Goal: Transaction & Acquisition: Purchase product/service

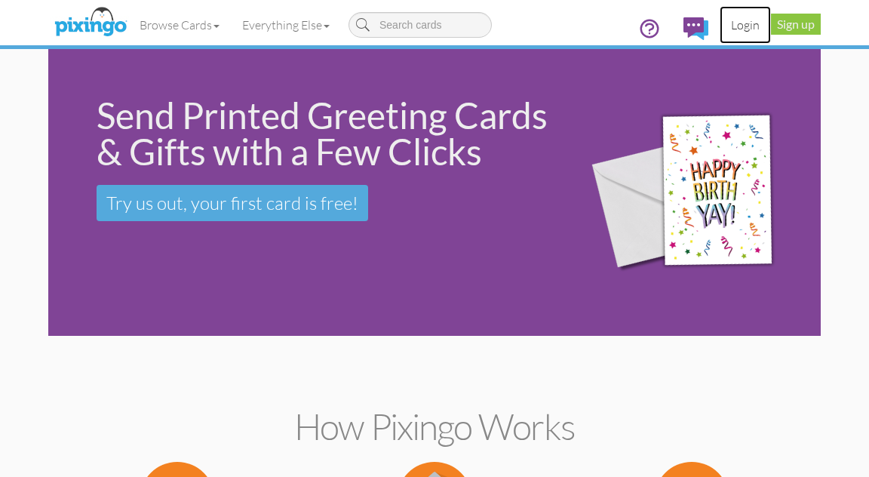
click at [751, 28] on link "Login" at bounding box center [745, 25] width 51 height 38
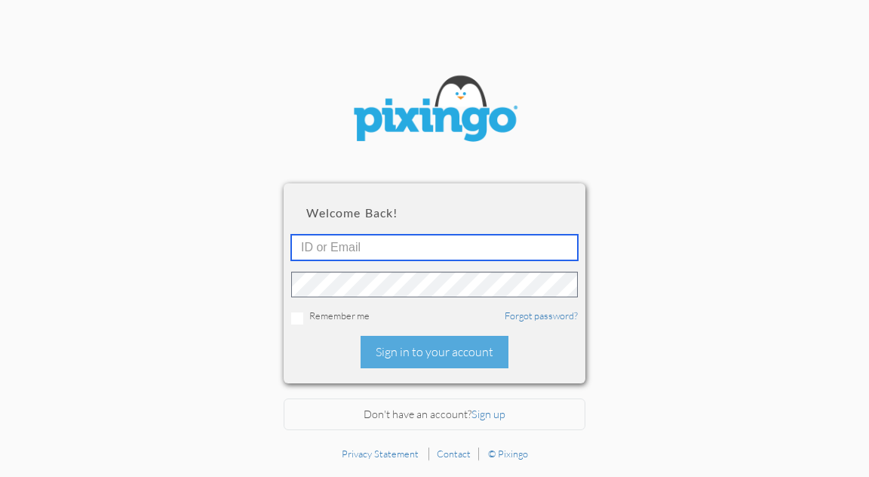
click at [349, 247] on input "text" at bounding box center [434, 248] width 287 height 26
type input "Joanna@Seniorhealthmarkets.com"
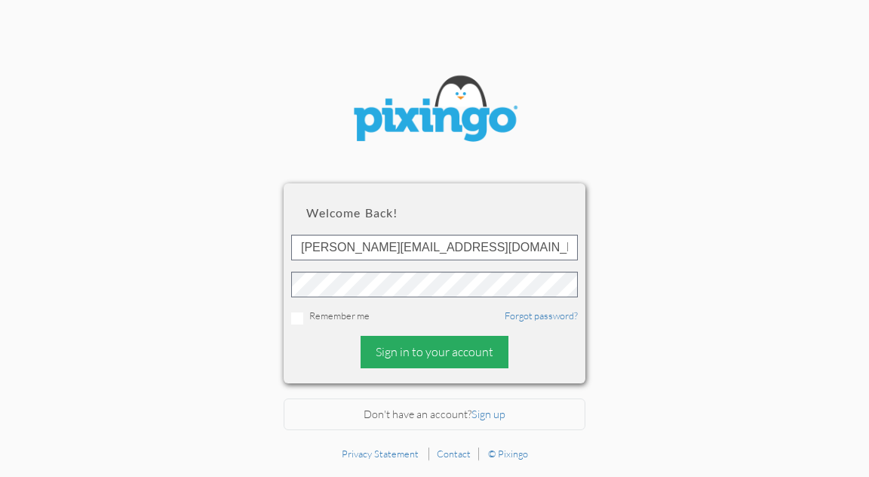
click at [409, 344] on div "Sign in to your account" at bounding box center [435, 352] width 148 height 32
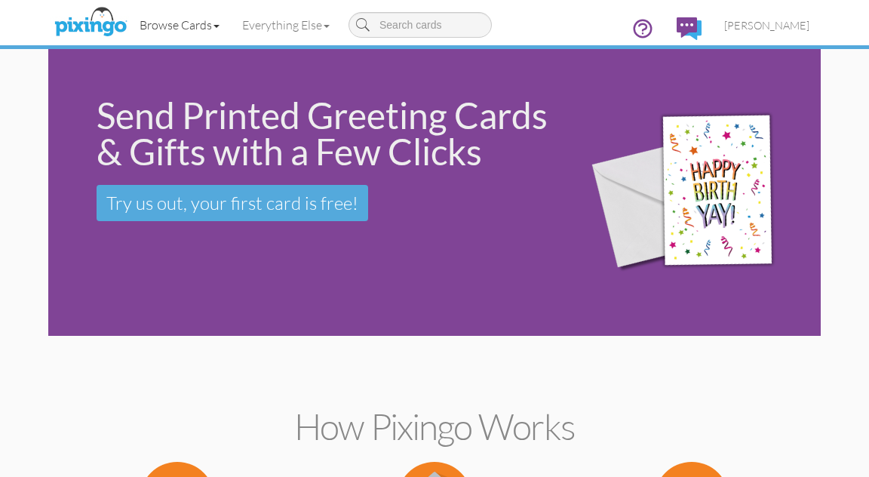
click at [180, 24] on link "Browse Cards" at bounding box center [179, 25] width 103 height 38
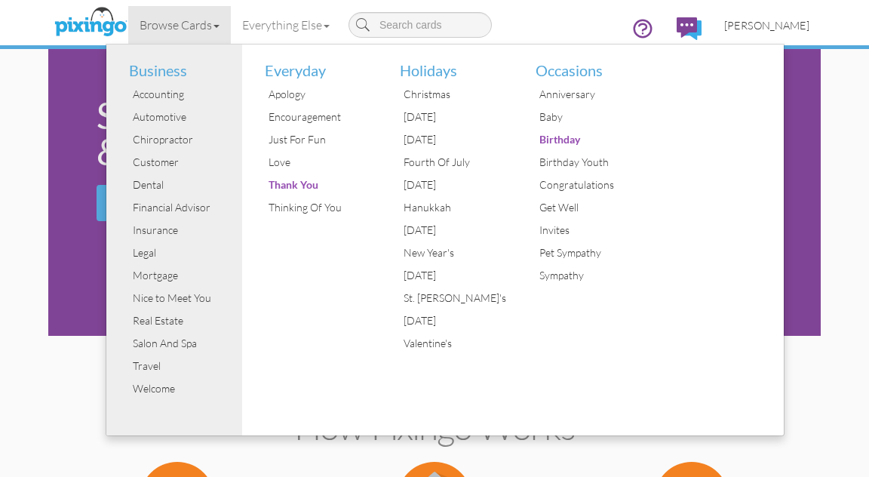
click at [785, 23] on span "[PERSON_NAME]" at bounding box center [767, 25] width 85 height 13
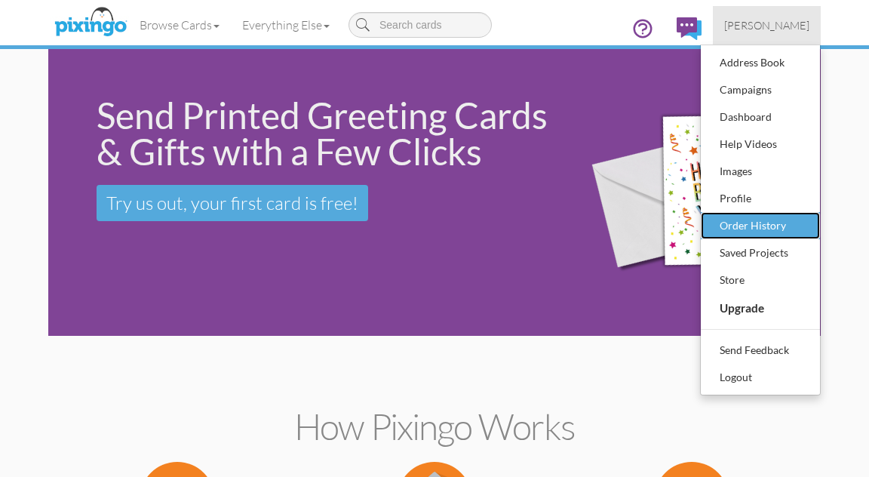
click at [742, 236] on link "Order History" at bounding box center [760, 225] width 119 height 27
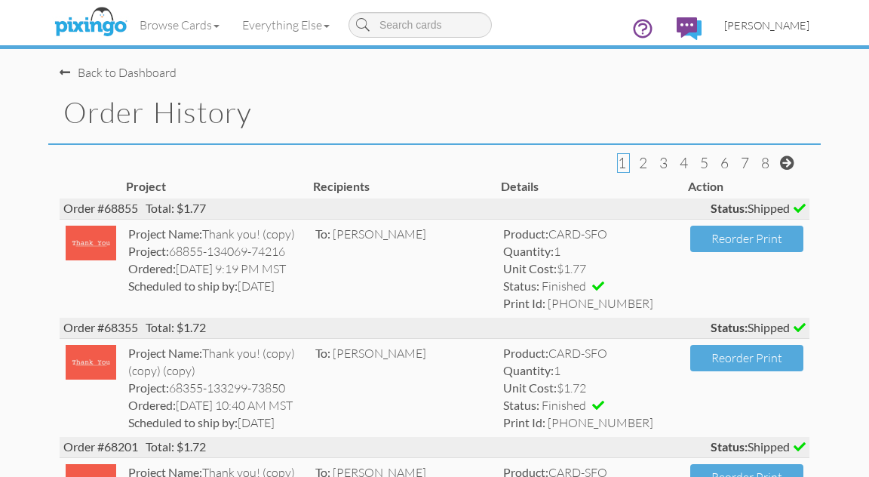
click at [761, 26] on span "[PERSON_NAME]" at bounding box center [767, 25] width 85 height 13
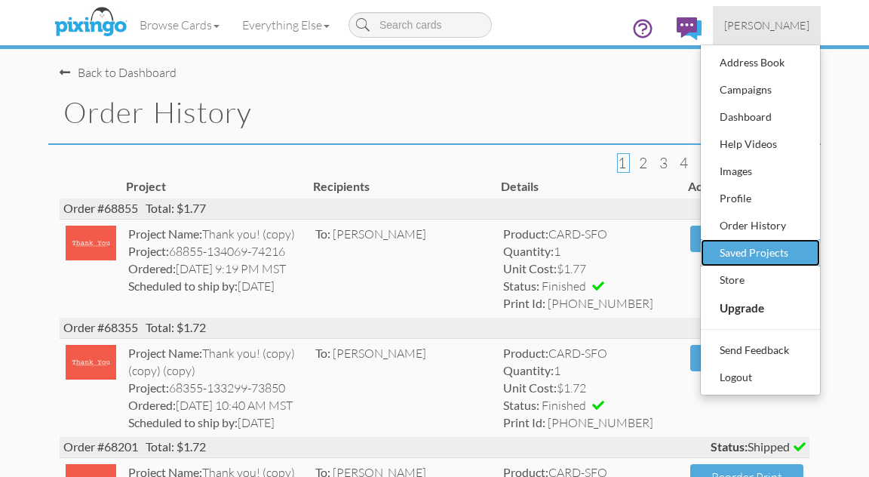
click at [750, 254] on div "Saved Projects" at bounding box center [760, 253] width 89 height 23
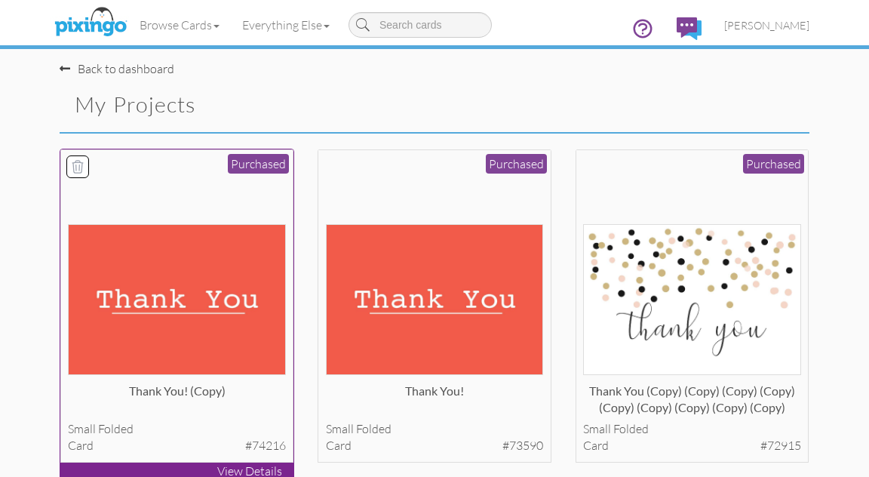
click at [142, 314] on img at bounding box center [177, 299] width 218 height 150
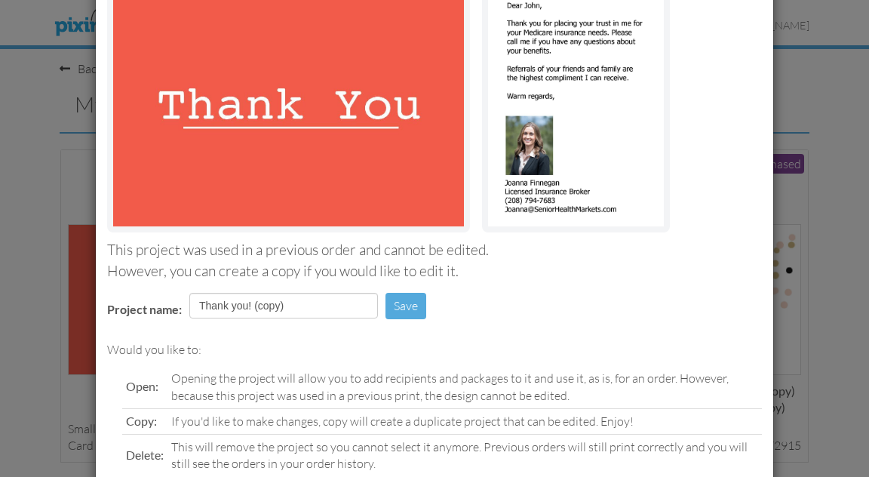
scroll to position [229, 0]
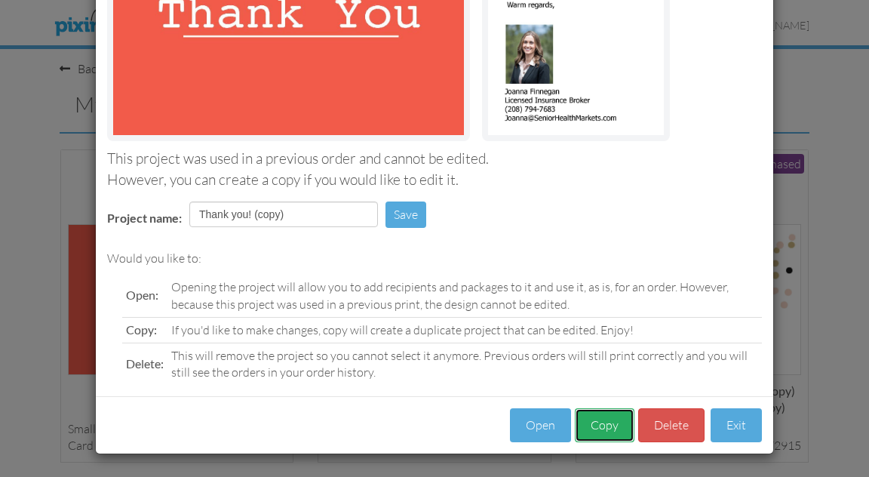
click at [586, 429] on button "Copy" at bounding box center [605, 425] width 60 height 34
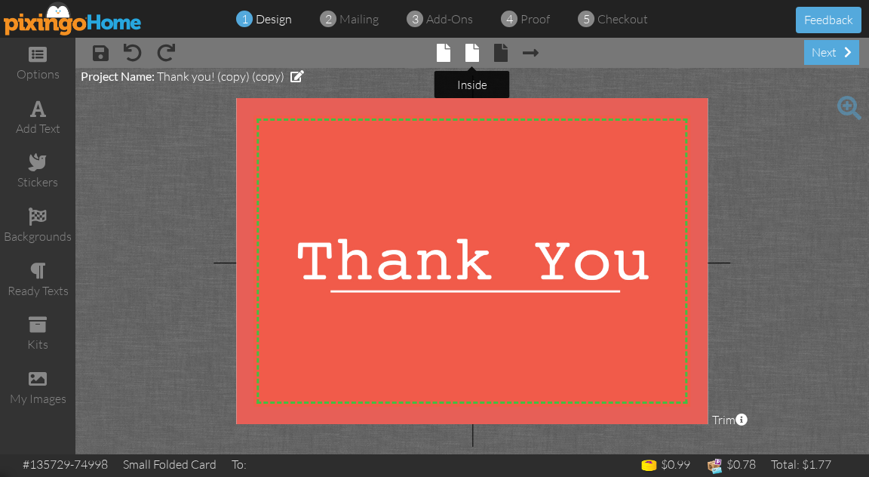
click at [472, 54] on span at bounding box center [473, 53] width 14 height 18
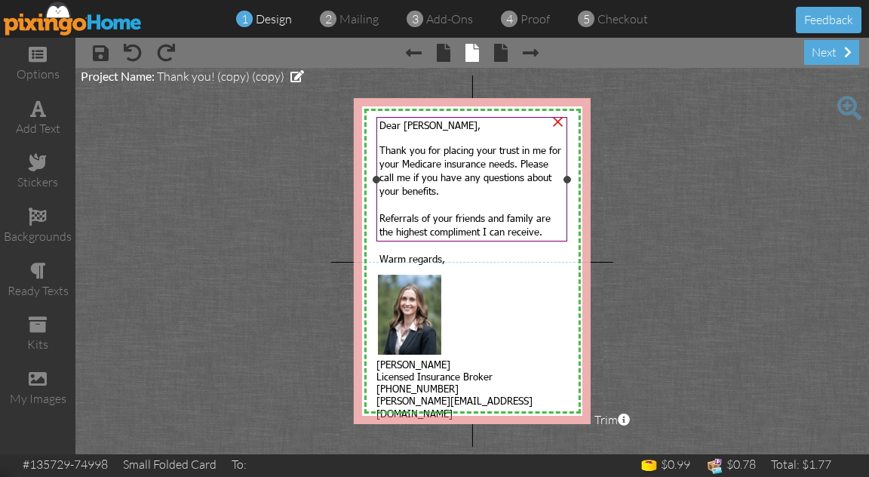
click at [418, 125] on span "Dear John," at bounding box center [430, 125] width 101 height 12
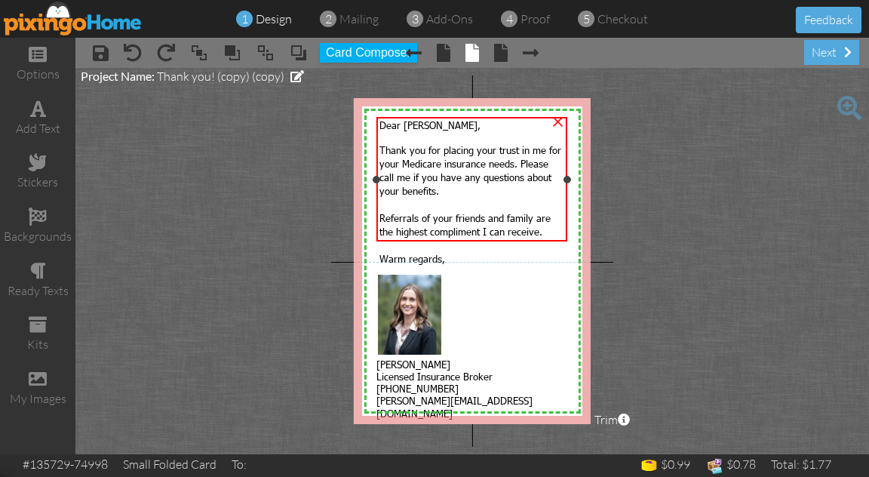
click at [417, 126] on span "Dear John," at bounding box center [430, 125] width 101 height 12
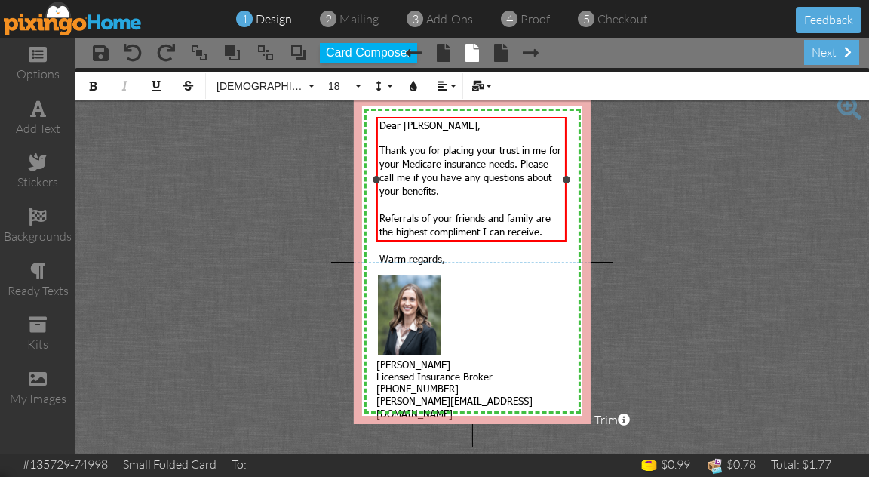
click at [417, 126] on span "Dear John," at bounding box center [430, 125] width 101 height 12
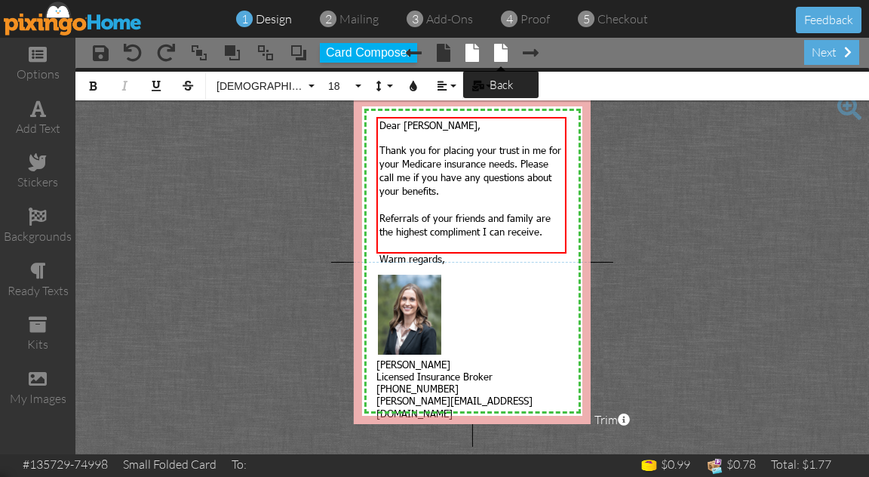
click at [506, 52] on span at bounding box center [501, 53] width 14 height 18
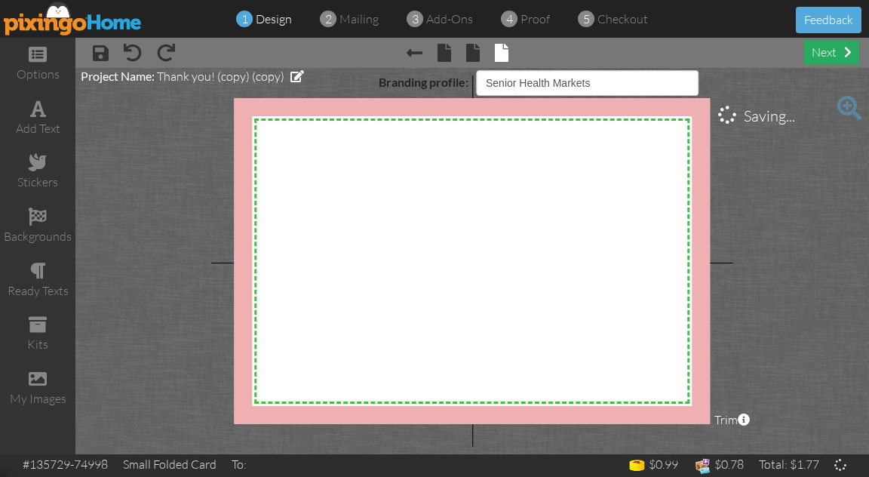
select select "object:1759"
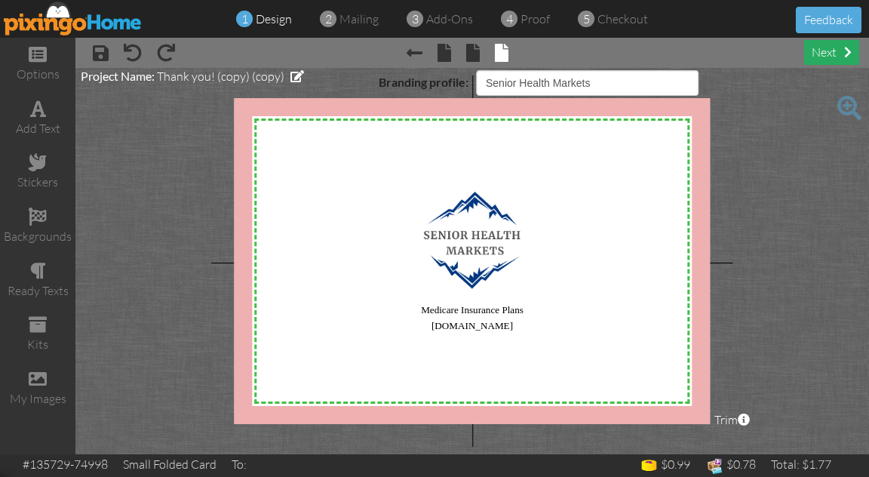
click at [826, 54] on div "next" at bounding box center [831, 52] width 55 height 25
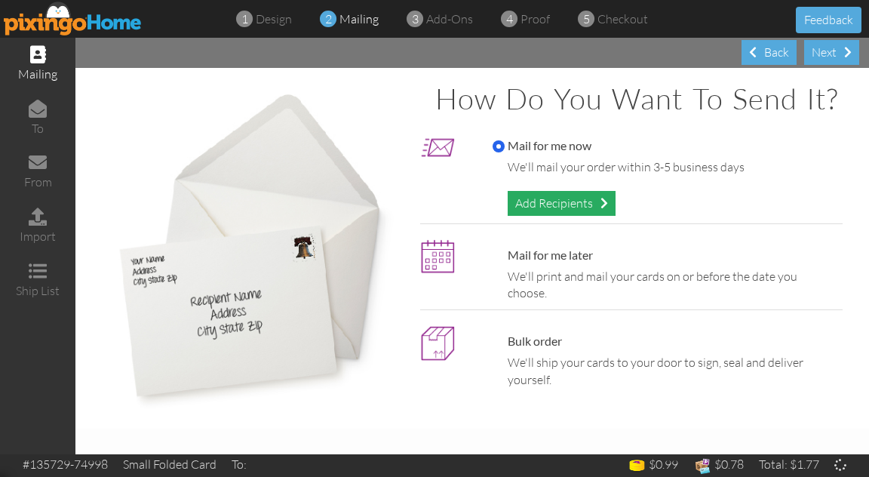
click at [566, 199] on div "Add Recipients" at bounding box center [562, 203] width 108 height 25
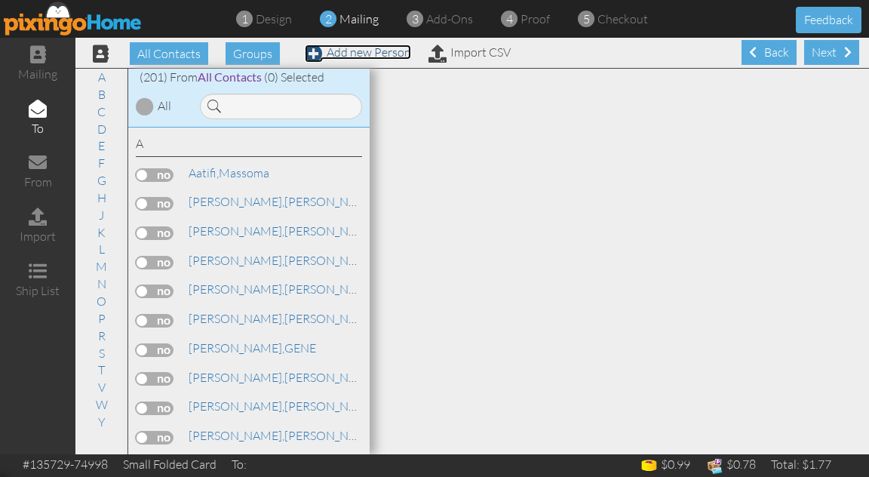
click at [350, 56] on link "Add new Person" at bounding box center [358, 52] width 106 height 15
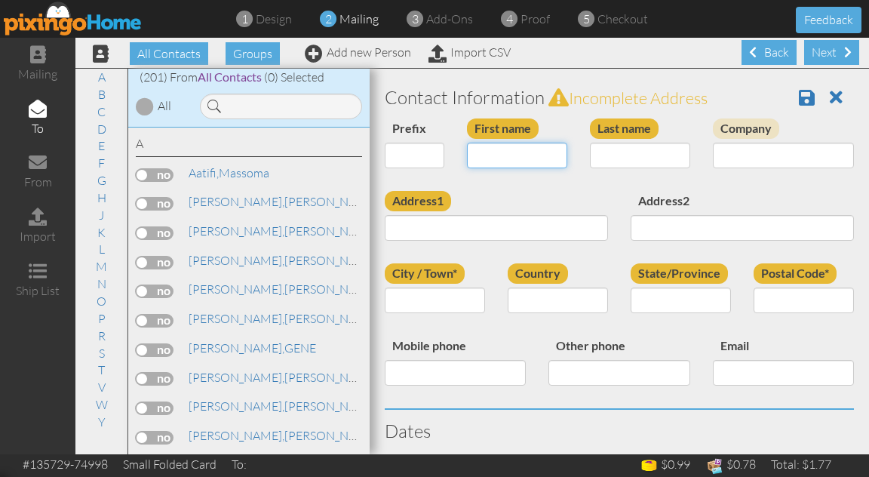
click at [476, 157] on input "First name" at bounding box center [517, 156] width 100 height 26
type input "[PERSON_NAME]"
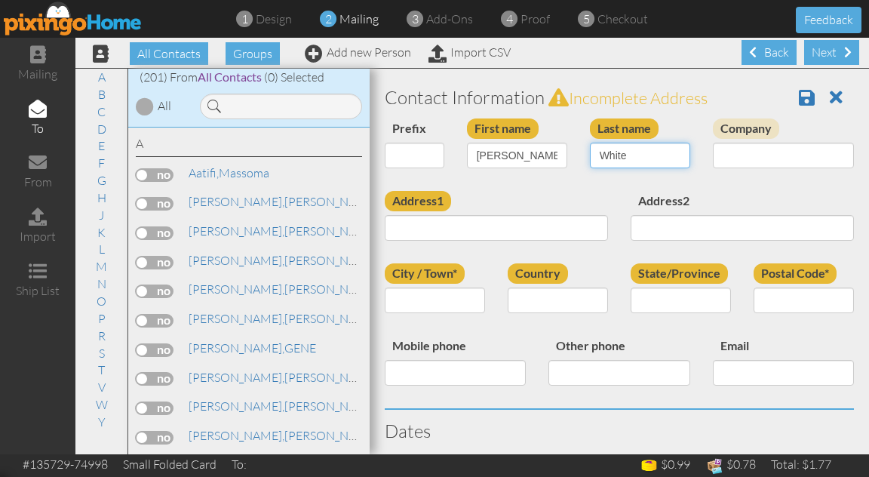
type input "White"
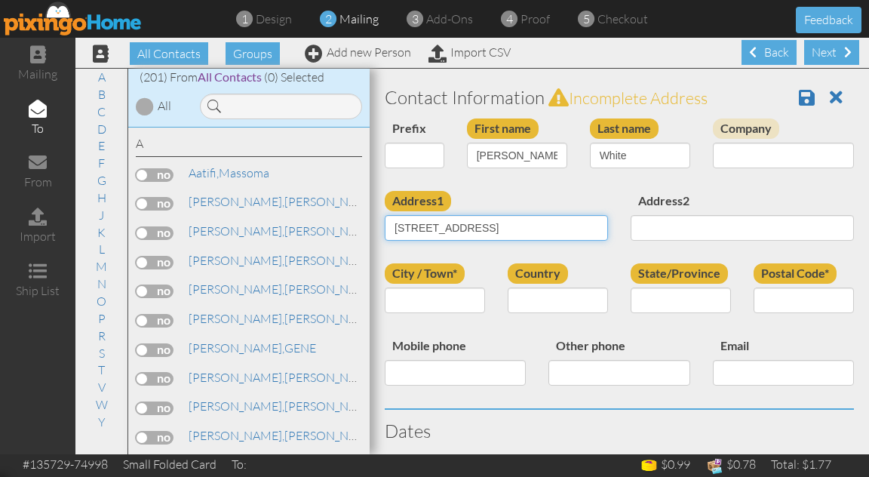
type input "5548 W Gumwood Cir"
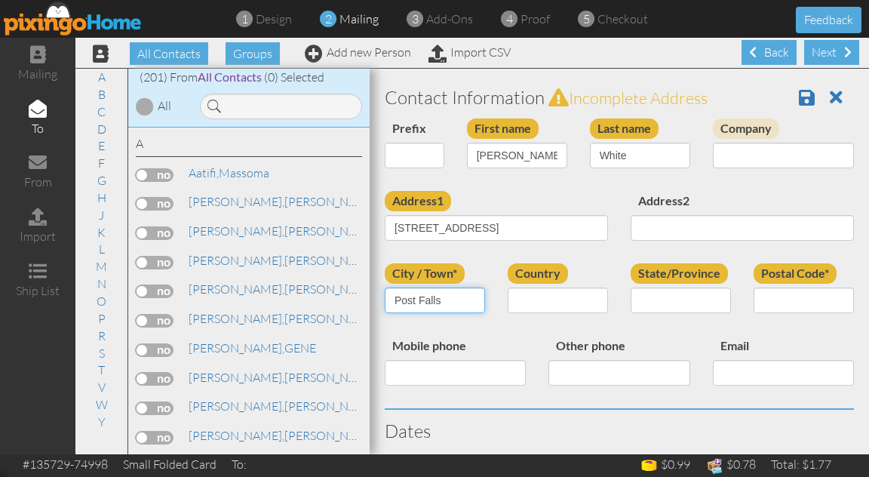
type input "Post Falls"
select select "object:2502"
select select "object:2765"
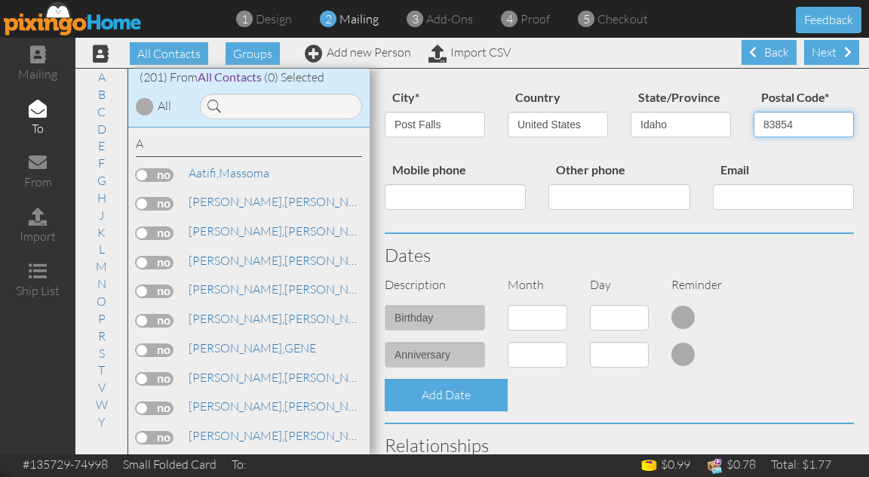
scroll to position [177, 0]
type input "83854"
click at [528, 321] on select "1 - Jan 2 - Feb 3 - Mar 4 - Apr 5 - May 6 - Jun 7 - Jul 8 - Aug 9 - Sep 10 - Oc…" at bounding box center [538, 317] width 60 height 26
select select "object:2499"
click at [508, 304] on select "1 - Jan 2 - Feb 3 - Mar 4 - Apr 5 - May 6 - Jun 7 - Jul 8 - Aug 9 - Sep 10 - Oc…" at bounding box center [538, 317] width 60 height 26
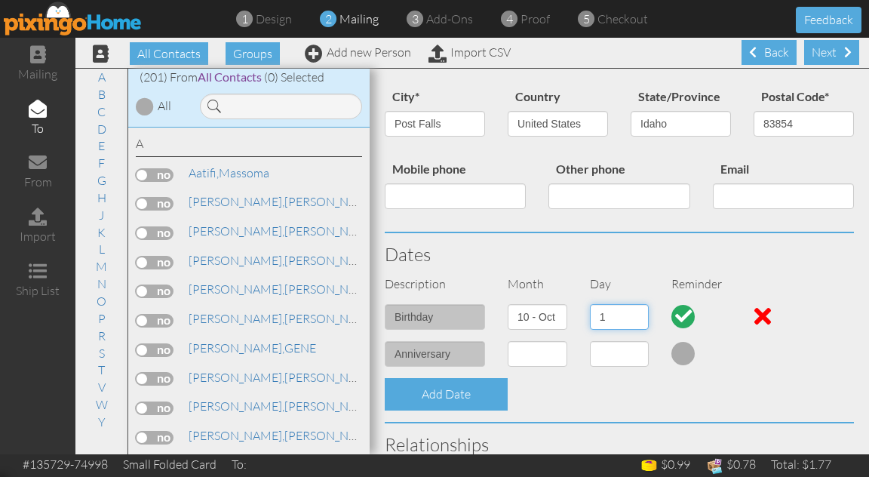
click at [605, 315] on select "1 2 3 4 5 6 7 8 9 10 11 12 13 14 15 16 17 18 19 20 21 22 23 24 25 26 27 28 29 3…" at bounding box center [620, 317] width 60 height 26
select select "number:6"
click at [590, 304] on select "1 2 3 4 5 6 7 8 9 10 11 12 13 14 15 16 17 18 19 20 21 22 23 24 25 26 27 28 29 3…" at bounding box center [620, 317] width 60 height 26
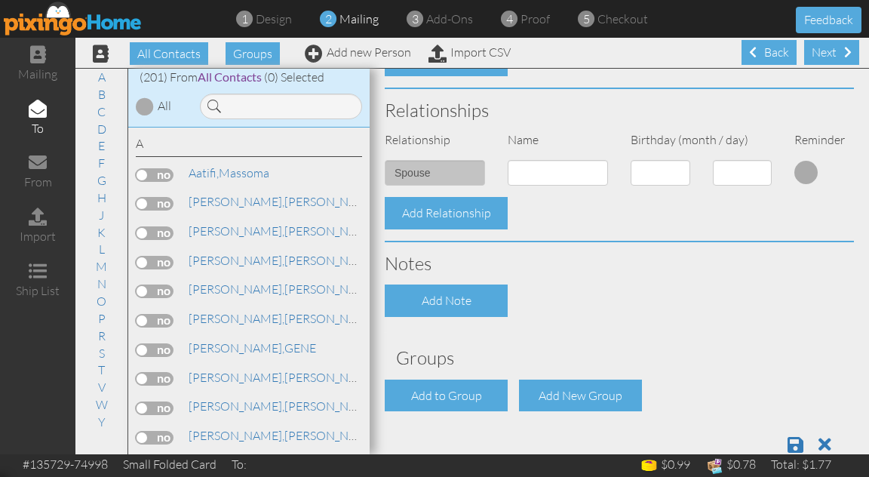
scroll to position [546, 0]
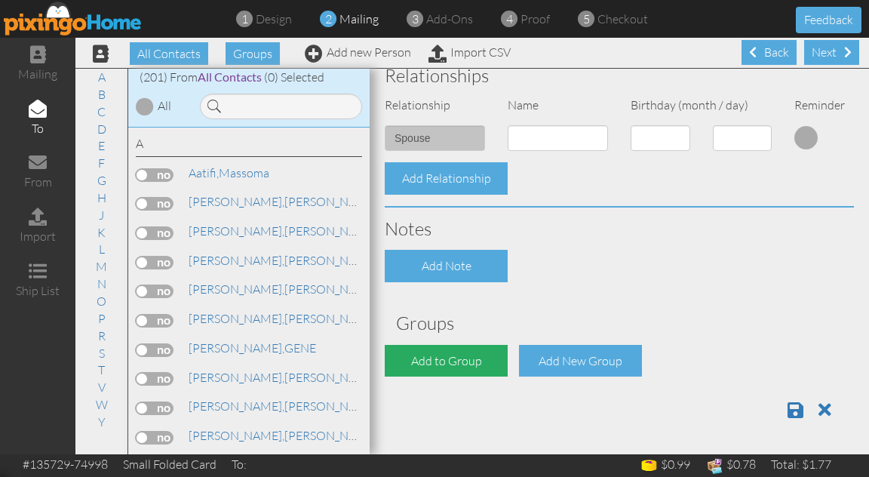
click at [452, 358] on div "Add to Group" at bounding box center [446, 361] width 123 height 32
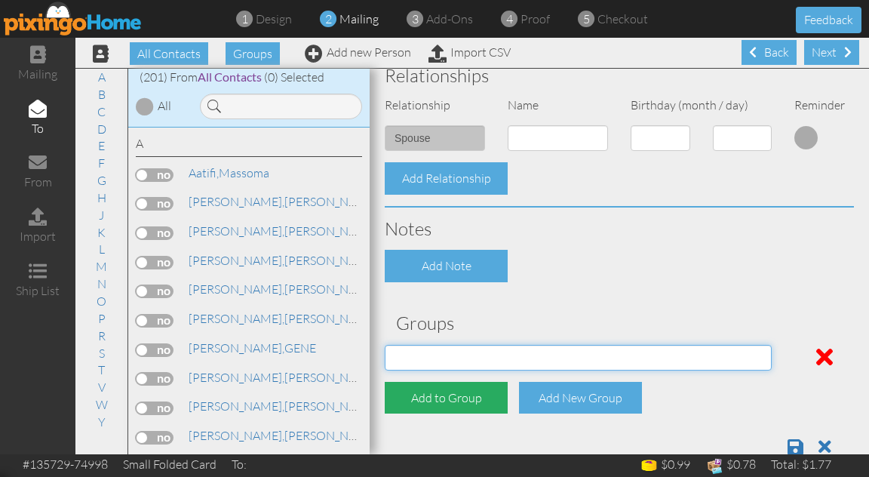
click at [452, 358] on select "AARP Med Supp ACA plan Aetna Client Anthem Client BC-ID CIGNA Med Sup Cigna Par…" at bounding box center [578, 358] width 387 height 26
select select "object:2827"
click at [385, 345] on select "AARP Med Supp ACA plan Aetna Client Anthem Client BC-ID CIGNA Med Sup Cigna Par…" at bounding box center [578, 358] width 387 height 26
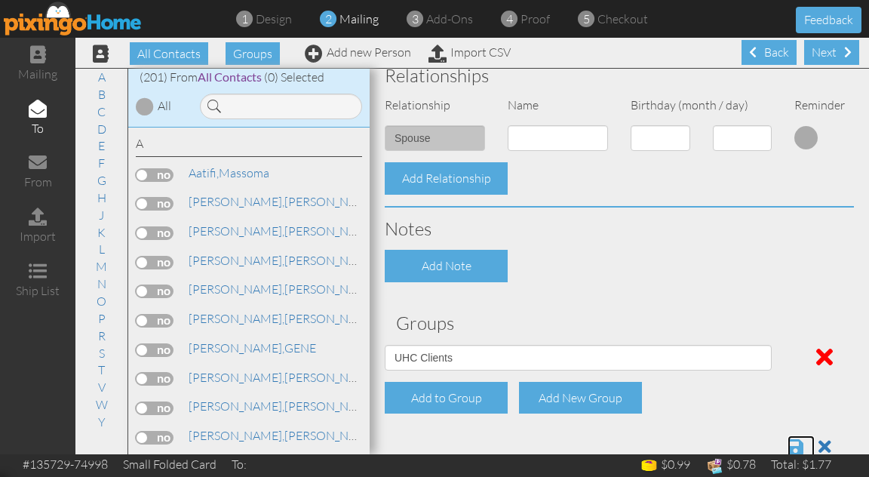
click at [791, 443] on span at bounding box center [796, 447] width 16 height 18
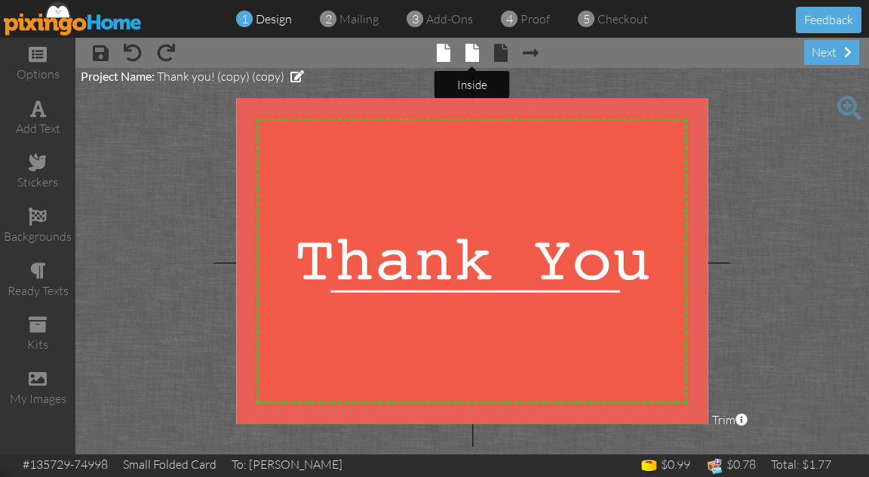
click at [473, 49] on span at bounding box center [473, 53] width 14 height 18
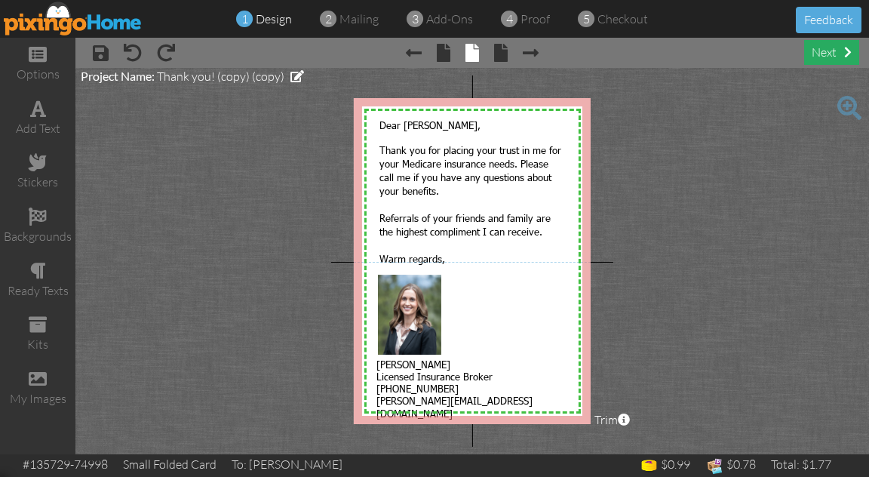
click at [818, 49] on div "next" at bounding box center [831, 52] width 55 height 25
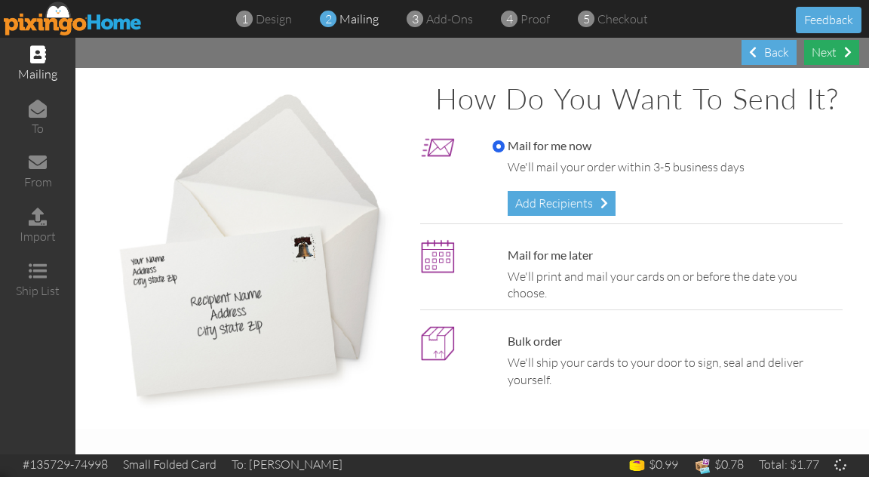
click at [818, 49] on div "Next" at bounding box center [831, 52] width 55 height 25
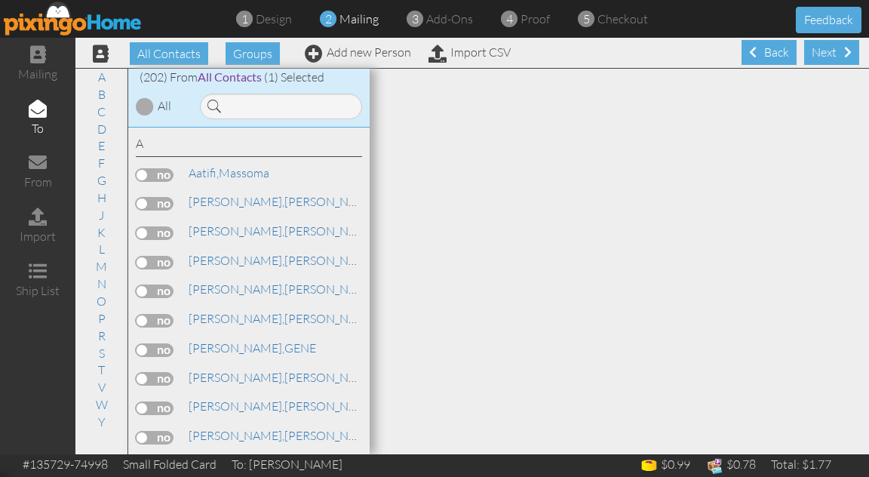
click at [818, 49] on div "Next" at bounding box center [831, 52] width 55 height 25
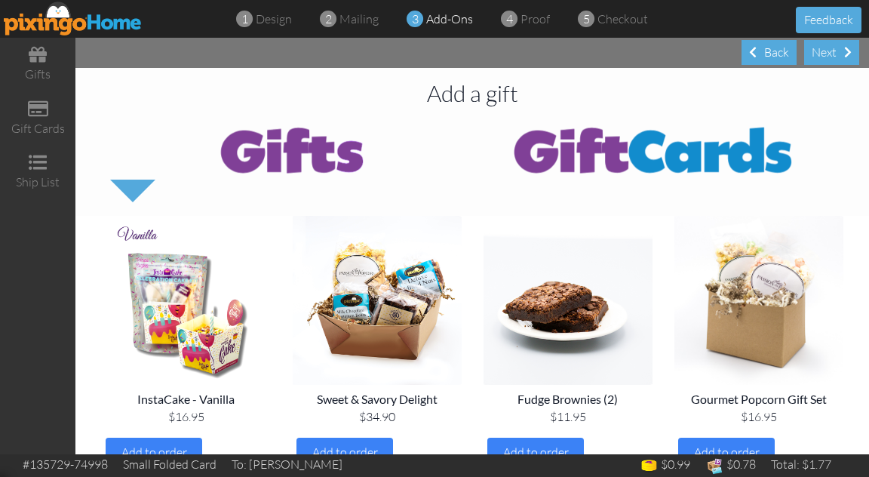
click at [818, 49] on div "Next" at bounding box center [831, 52] width 55 height 25
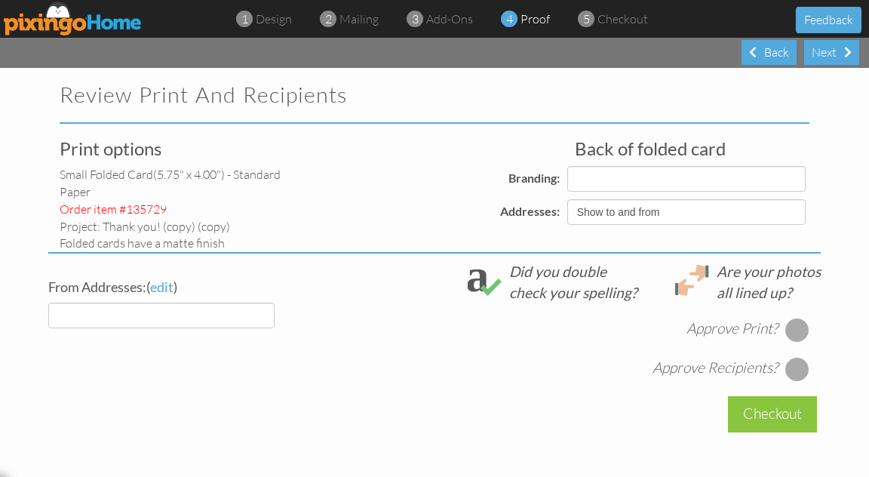
select select "object:958"
select select "object:955"
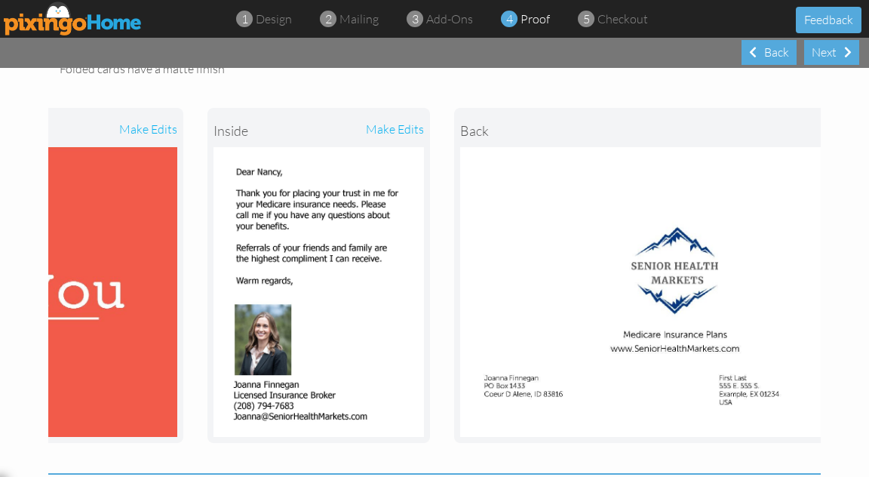
scroll to position [0, 374]
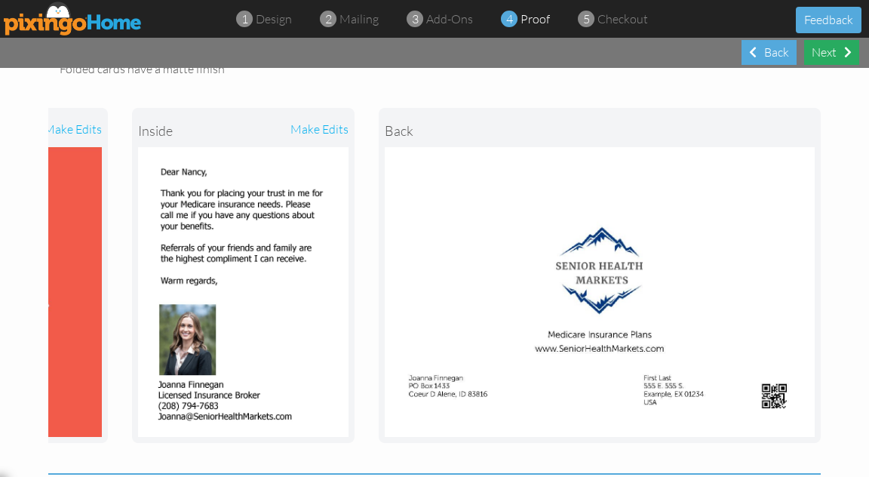
click at [833, 54] on div "Next" at bounding box center [831, 52] width 55 height 25
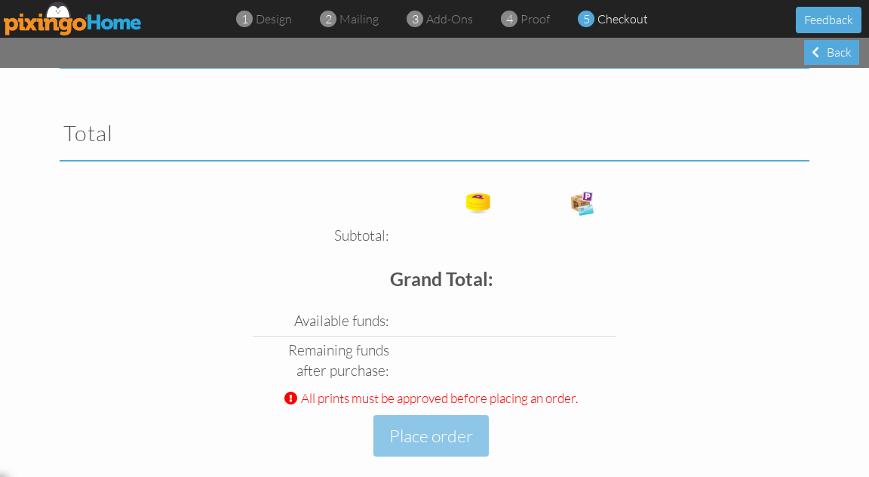
scroll to position [76, 0]
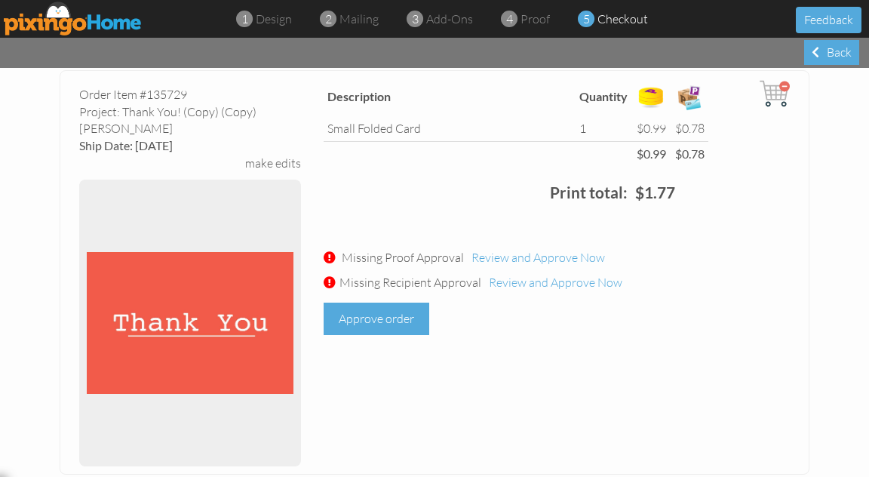
click at [361, 306] on div "Approve order" at bounding box center [377, 319] width 106 height 32
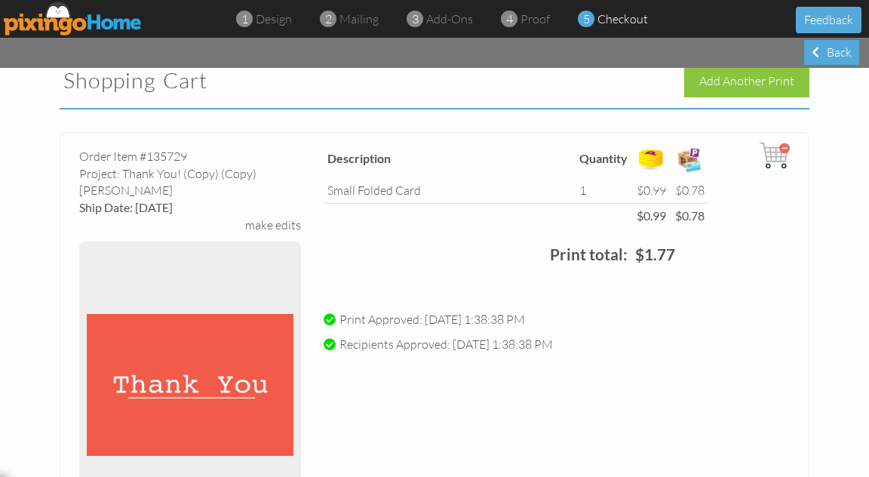
scroll to position [0, 0]
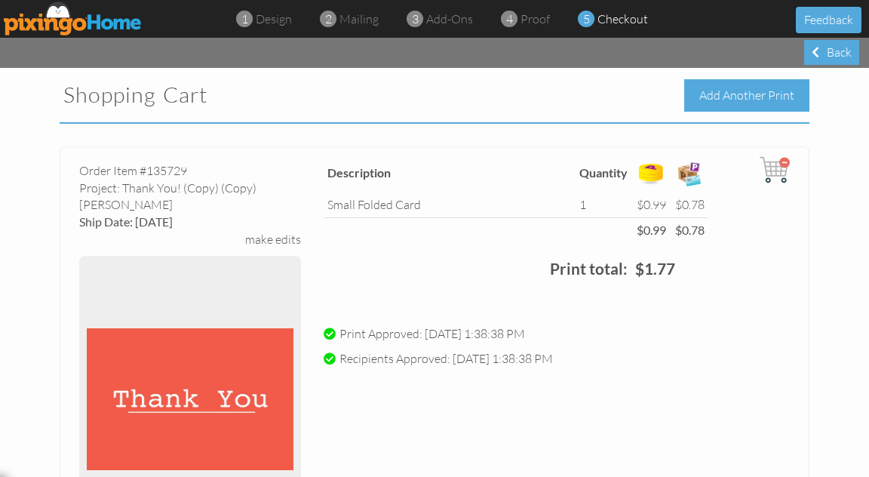
click at [778, 94] on div "Add Another Print" at bounding box center [747, 95] width 125 height 32
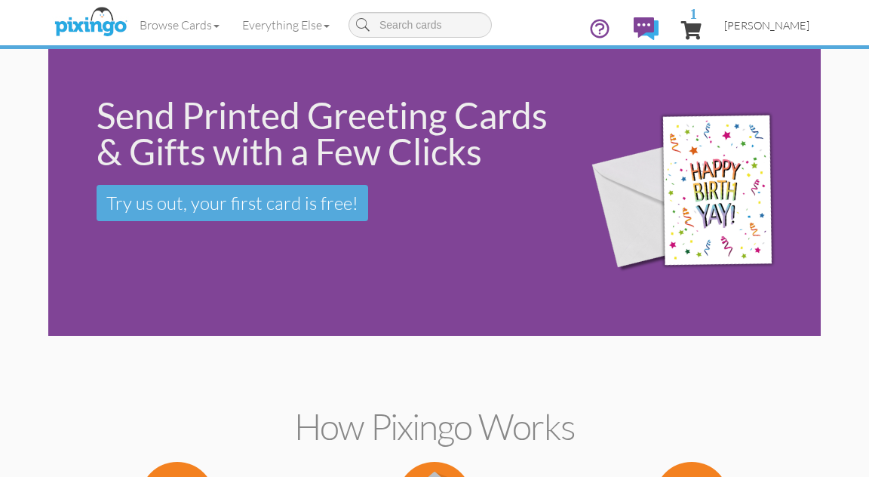
click at [768, 27] on span "[PERSON_NAME]" at bounding box center [767, 25] width 85 height 13
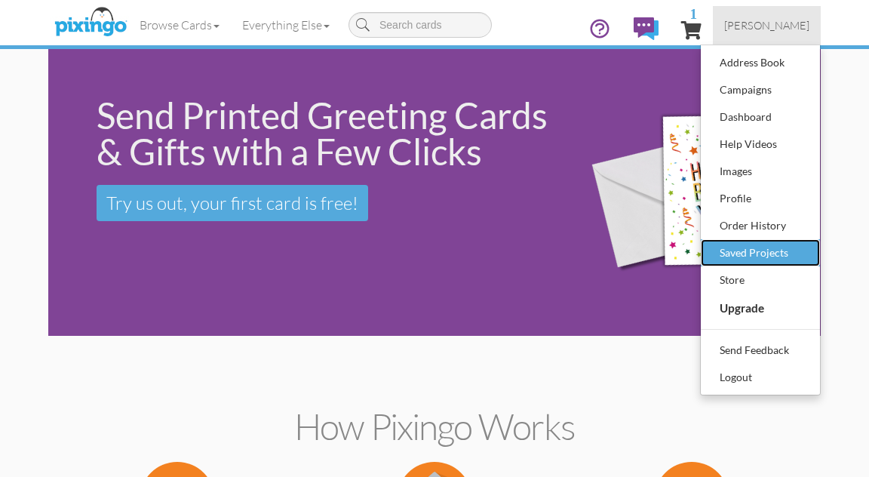
click at [735, 245] on div "Saved Projects" at bounding box center [760, 253] width 89 height 23
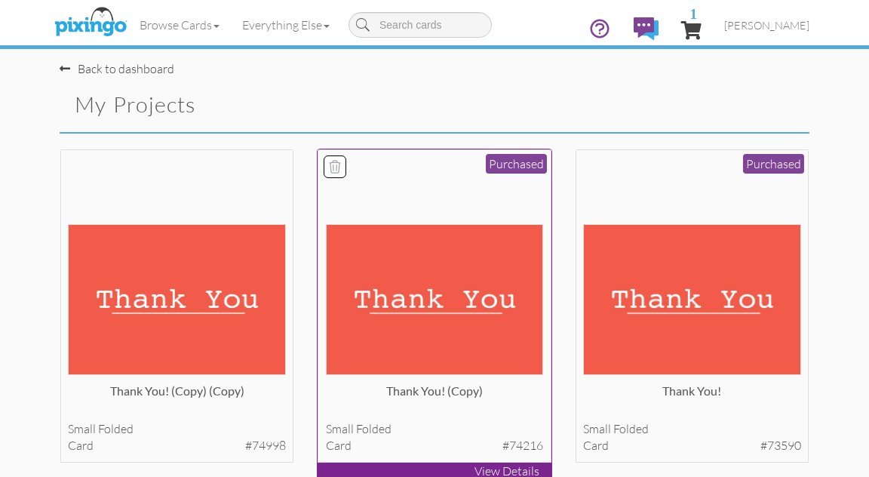
click at [419, 283] on img at bounding box center [435, 299] width 218 height 150
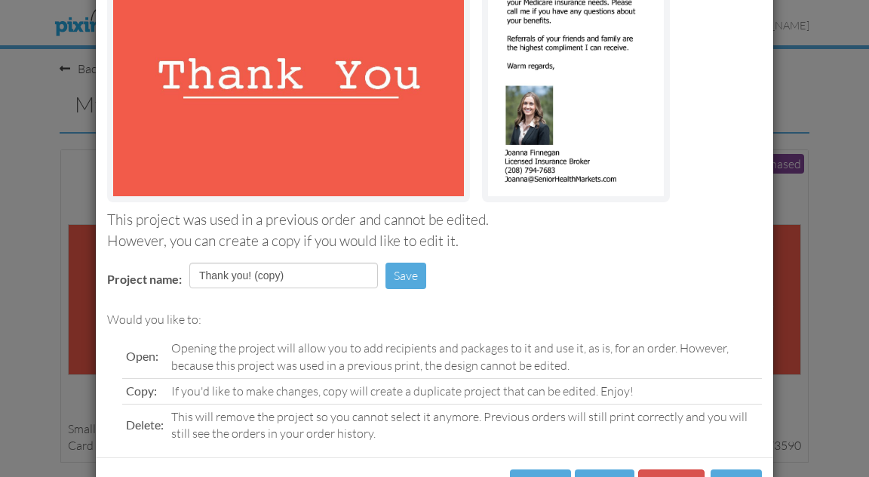
scroll to position [229, 0]
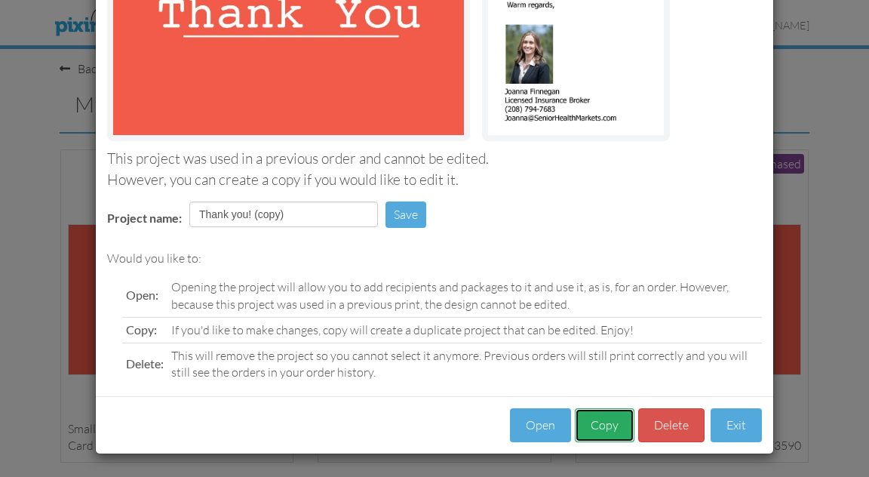
click at [590, 429] on button "Copy" at bounding box center [605, 425] width 60 height 34
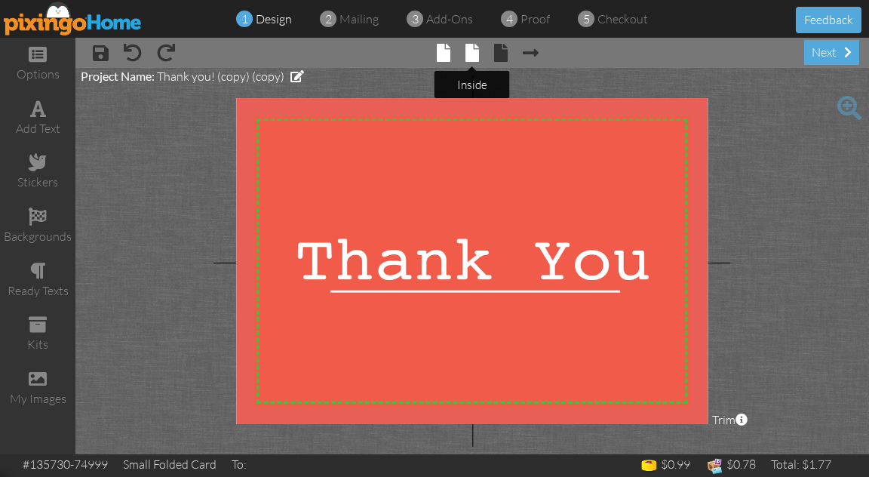
click at [476, 56] on span at bounding box center [473, 53] width 14 height 18
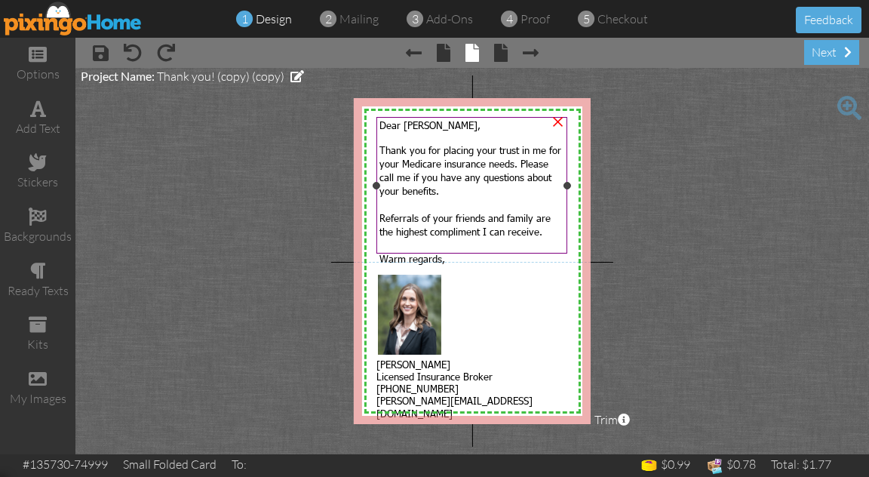
click at [416, 127] on span "Dear [PERSON_NAME]," at bounding box center [430, 125] width 101 height 12
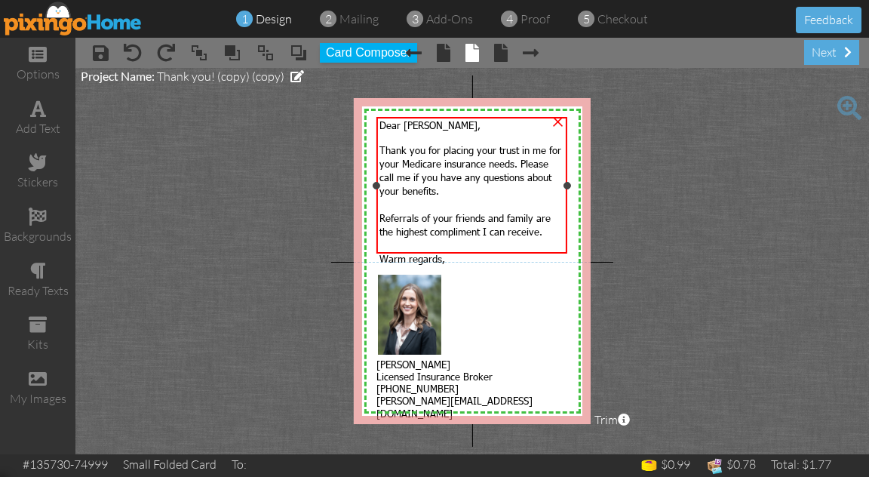
click at [418, 128] on span "Dear [PERSON_NAME]," at bounding box center [430, 125] width 101 height 12
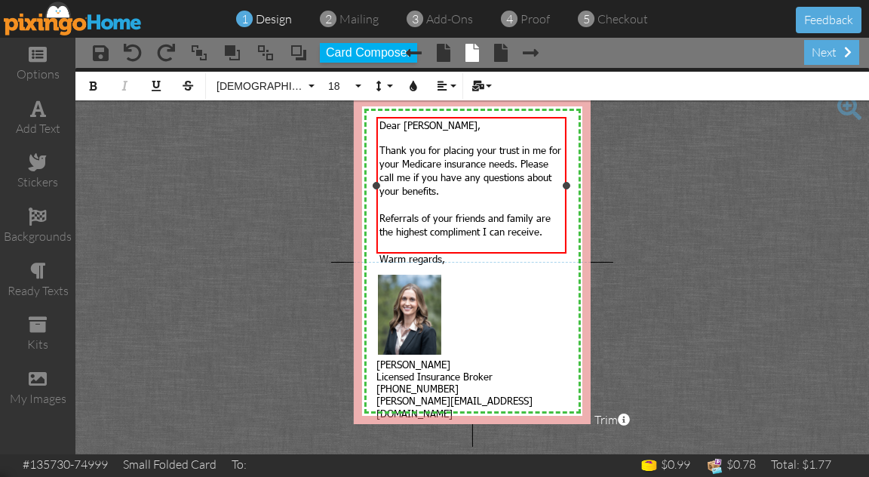
click at [420, 127] on span "Dear [PERSON_NAME]," at bounding box center [430, 125] width 101 height 12
click at [501, 55] on span at bounding box center [501, 53] width 14 height 18
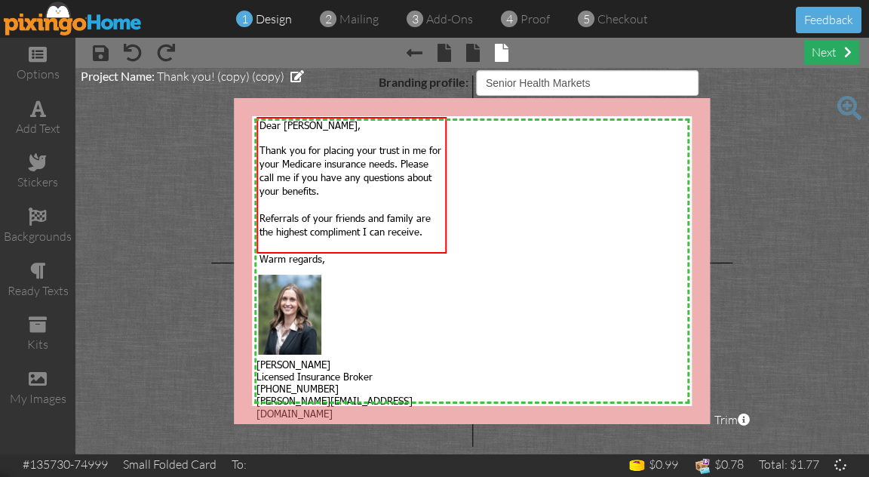
select select "object:1650"
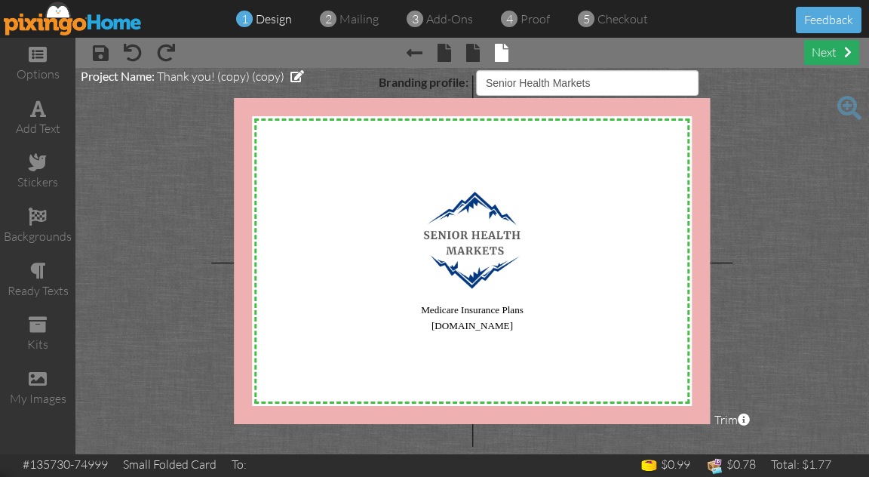
click at [826, 54] on div "next" at bounding box center [831, 52] width 55 height 25
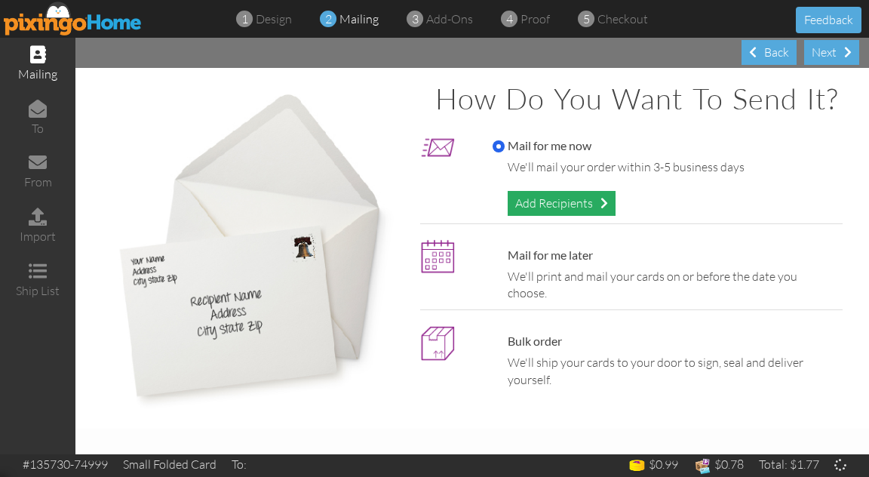
click at [566, 207] on div "Add Recipients" at bounding box center [562, 203] width 108 height 25
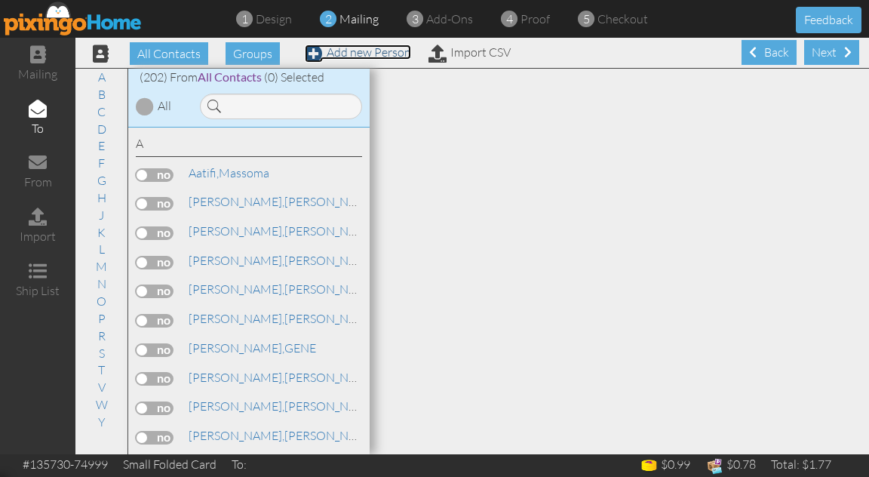
click at [377, 51] on link "Add new Person" at bounding box center [358, 52] width 106 height 15
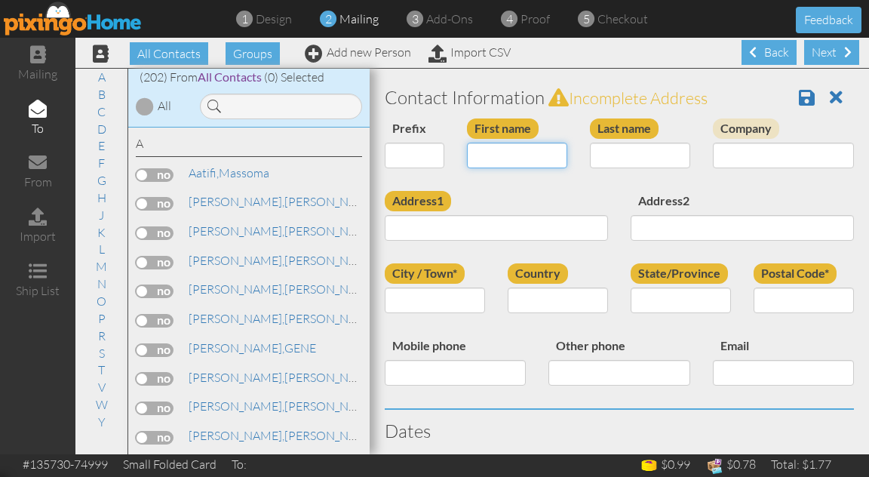
click at [498, 150] on input "First name" at bounding box center [517, 156] width 100 height 26
type input "Tim"
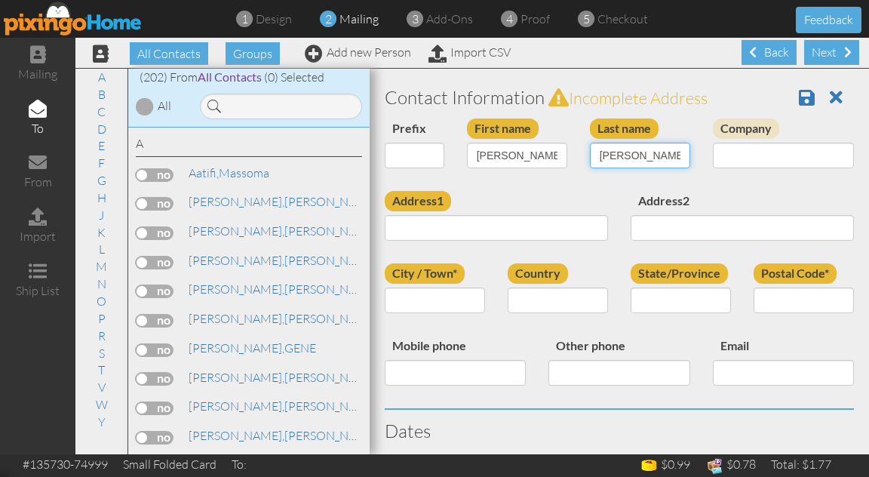
type input "Holtz"
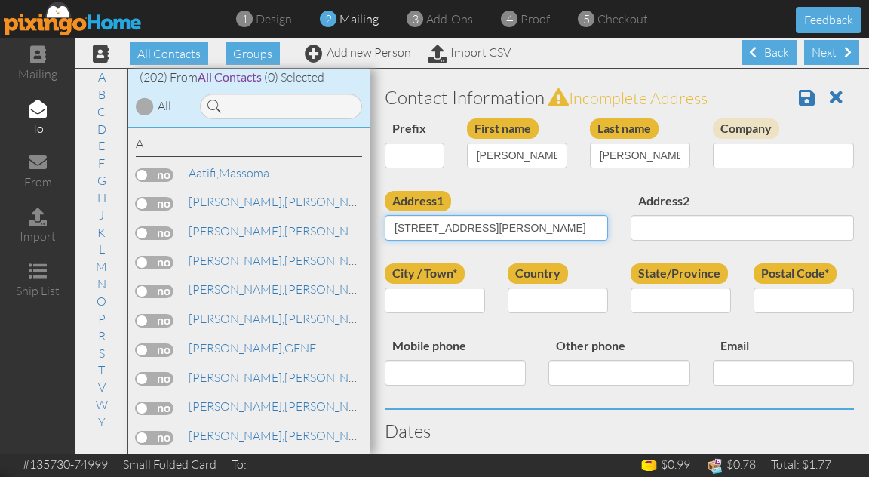
click at [466, 229] on input "1922 Howell St 1st floor" at bounding box center [496, 228] width 223 height 26
type input "1922 Howell St. 1st floor"
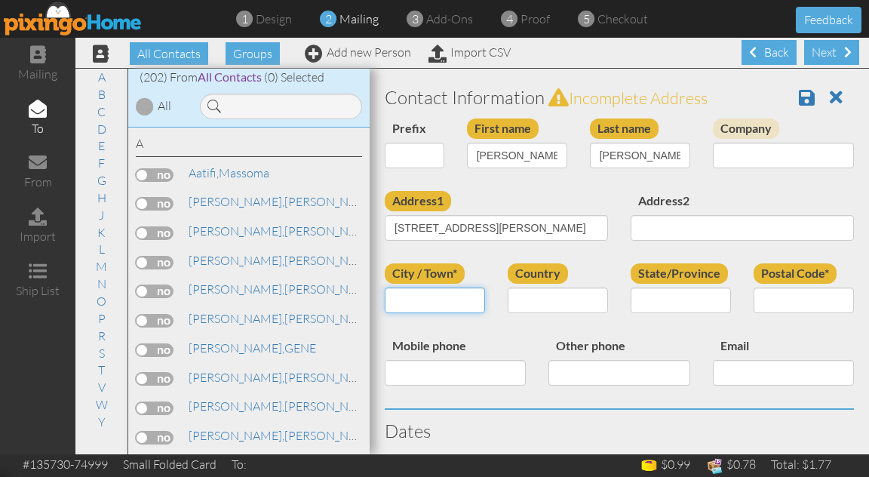
click at [432, 303] on input "City / Town*" at bounding box center [435, 301] width 100 height 26
type input "Covington"
select select "object:2186"
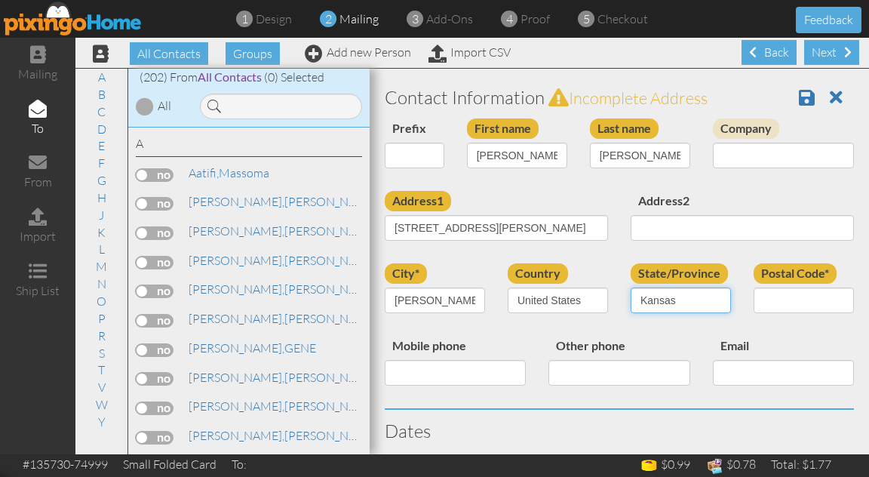
select select "object:2454"
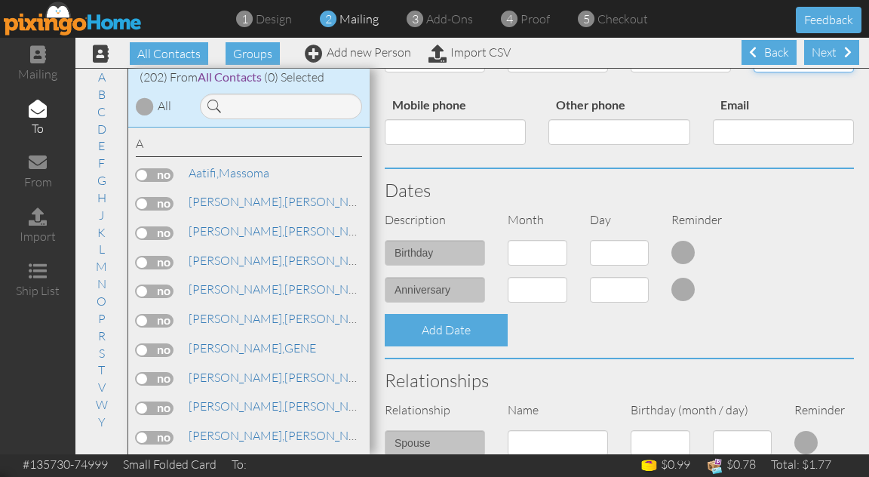
scroll to position [242, 0]
type input "41014"
click at [526, 251] on select "1 - [DATE] - [DATE] - [DATE] - [DATE] - [DATE] - [DATE] - [DATE] - [DATE] - [DA…" at bounding box center [538, 252] width 60 height 26
select select "object:2183"
click at [508, 239] on select "1 - [DATE] - [DATE] - [DATE] - [DATE] - [DATE] - [DATE] - [DATE] - [DATE] - [DA…" at bounding box center [538, 252] width 60 height 26
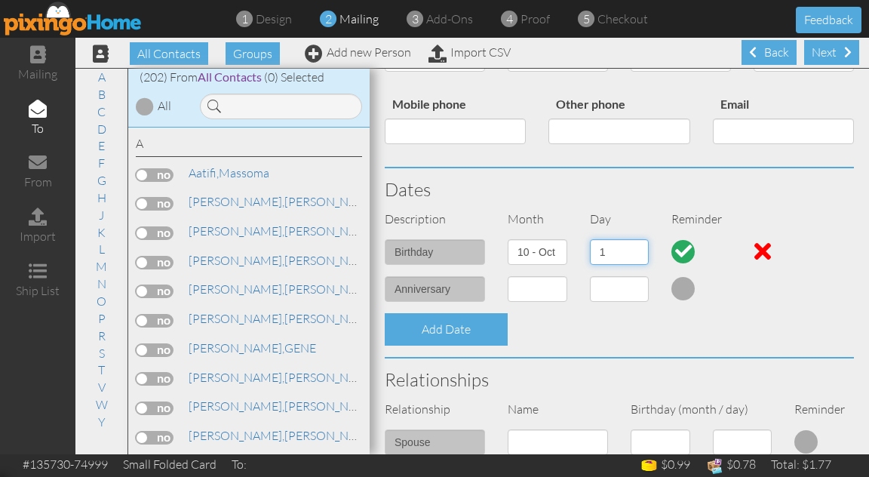
click at [608, 248] on select "1 2 3 4 5 6 7 8 9 10 11 12 13 14 15 16 17 18 19 20 21 22 23 24 25 26 27 28 29 3…" at bounding box center [620, 252] width 60 height 26
select select "number:23"
click at [590, 239] on select "1 2 3 4 5 6 7 8 9 10 11 12 13 14 15 16 17 18 19 20 21 22 23 24 25 26 27 28 29 3…" at bounding box center [620, 252] width 60 height 26
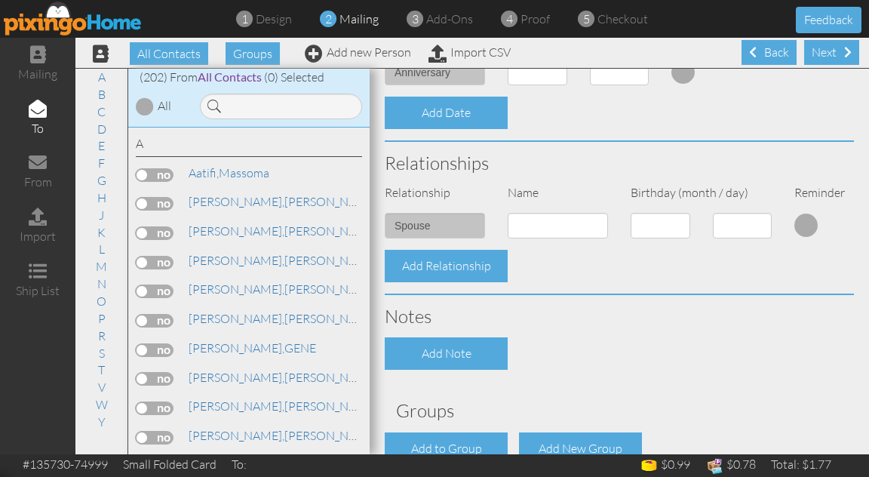
scroll to position [546, 0]
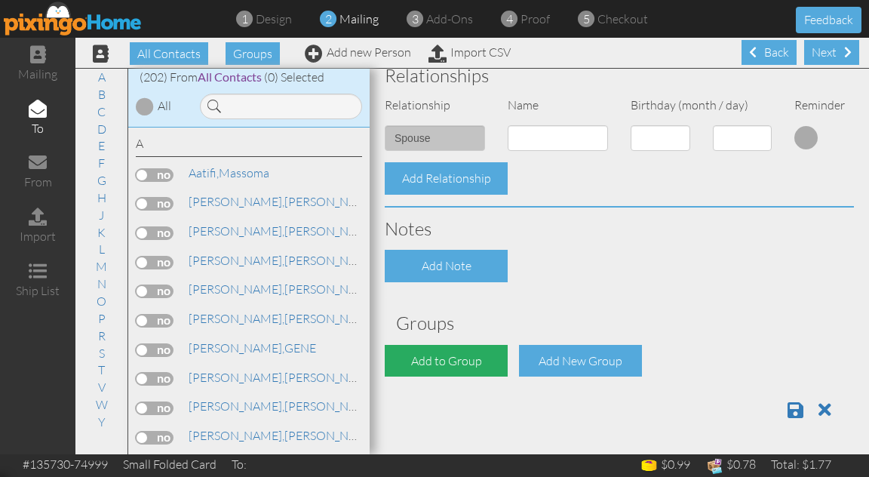
click at [437, 352] on div "Add to Group" at bounding box center [446, 361] width 123 height 32
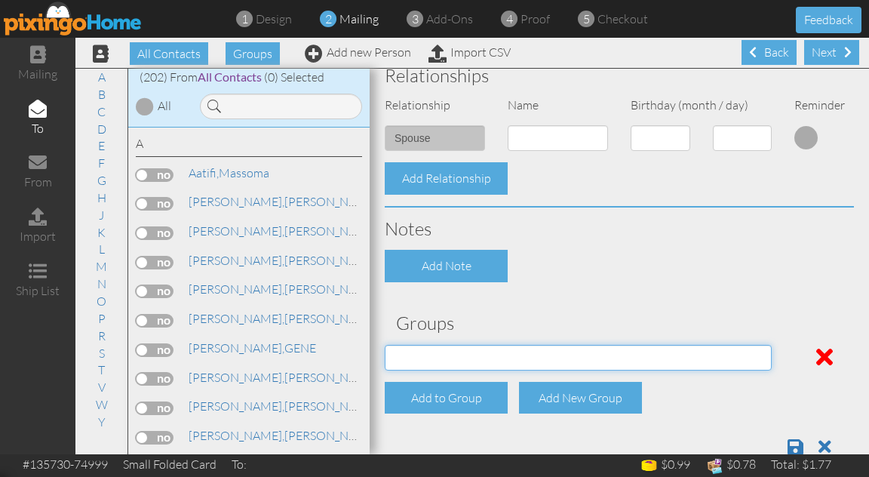
click at [444, 361] on select "AARP Med Supp ACA plan Aetna Client Anthem Client BC-ID CIGNA Med Sup Cigna Par…" at bounding box center [578, 358] width 387 height 26
select select "object:2504"
click at [385, 345] on select "AARP Med Supp ACA plan Aetna Client Anthem Client BC-ID CIGNA Med Sup Cigna Par…" at bounding box center [578, 358] width 387 height 26
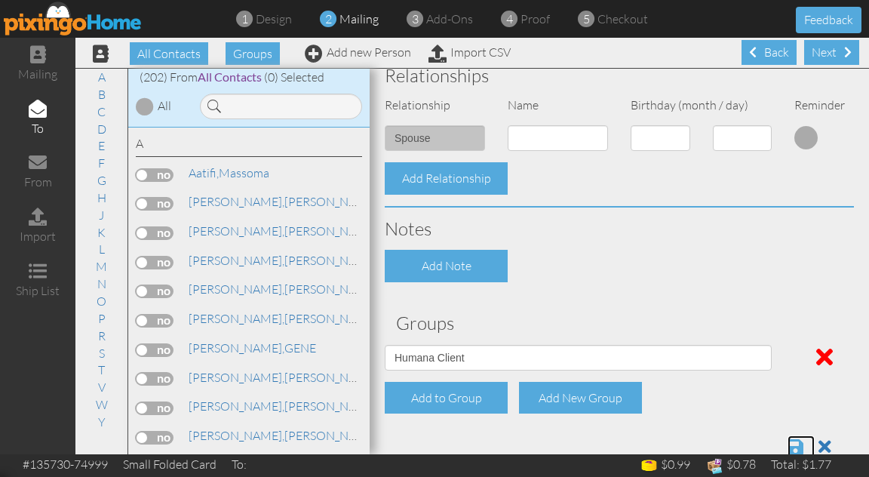
click at [800, 443] on span at bounding box center [796, 447] width 16 height 18
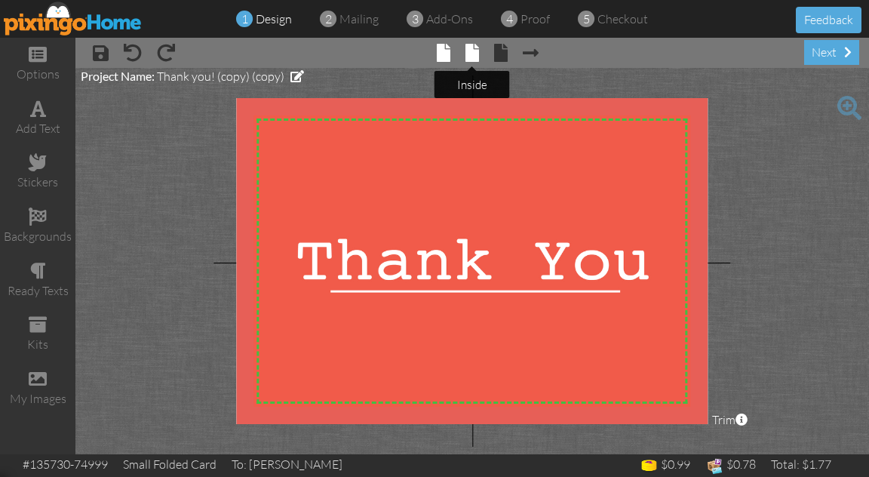
click at [469, 60] on span at bounding box center [473, 53] width 14 height 18
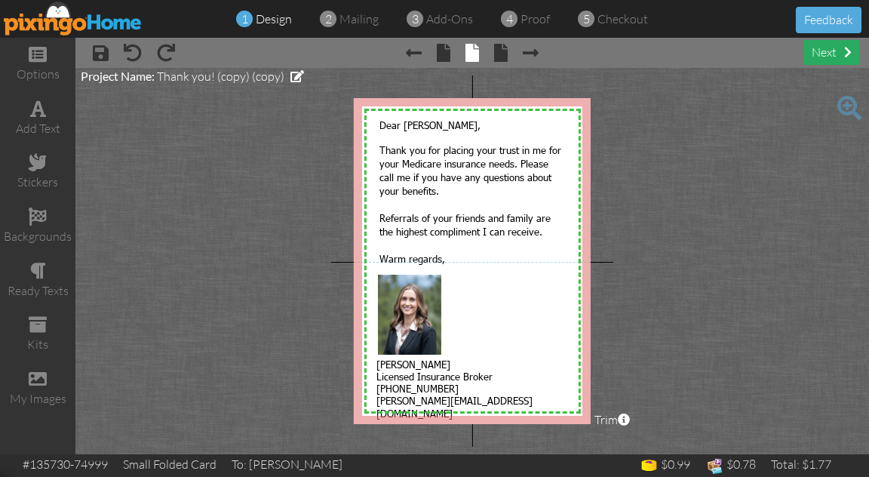
click at [824, 54] on div "next" at bounding box center [831, 52] width 55 height 25
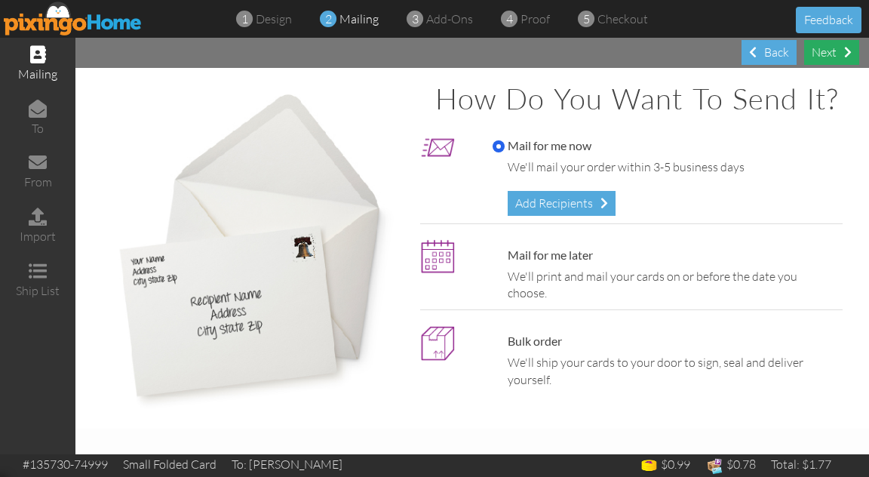
click at [820, 51] on div "Next" at bounding box center [831, 52] width 55 height 25
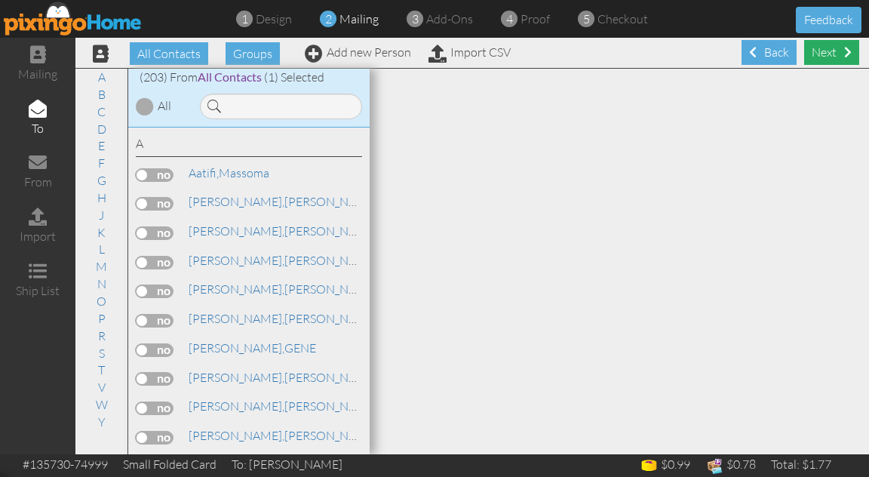
click at [825, 51] on div "Next" at bounding box center [831, 52] width 55 height 25
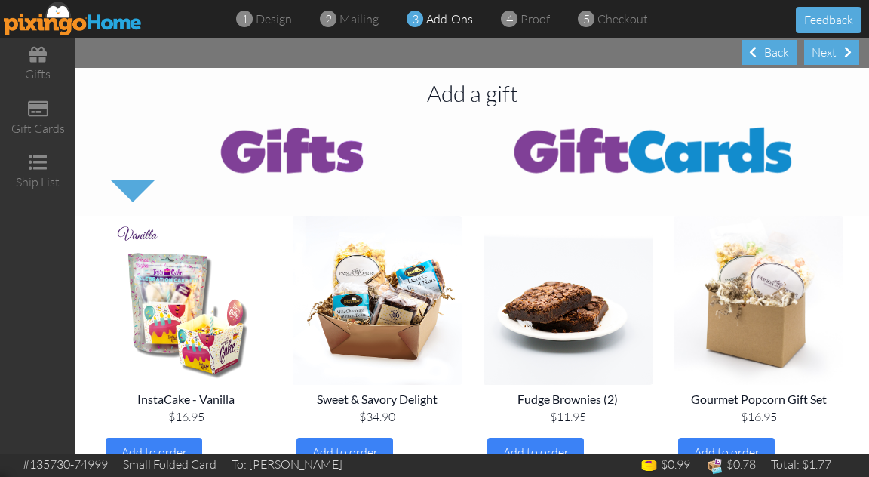
click at [825, 51] on div "Next" at bounding box center [831, 52] width 55 height 25
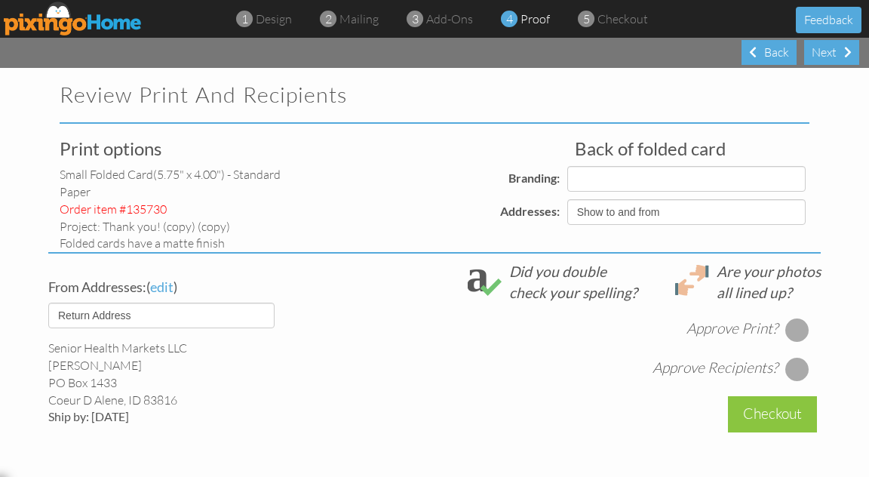
select select "object:965"
select select "object:968"
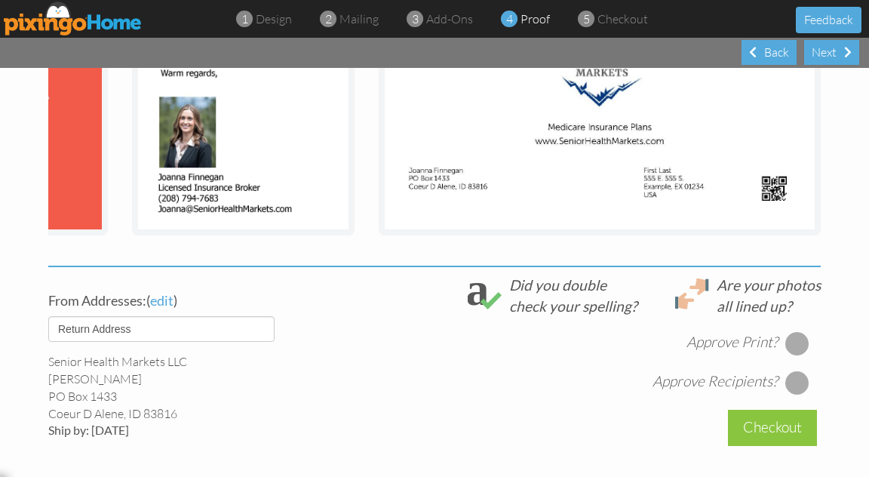
scroll to position [411, 0]
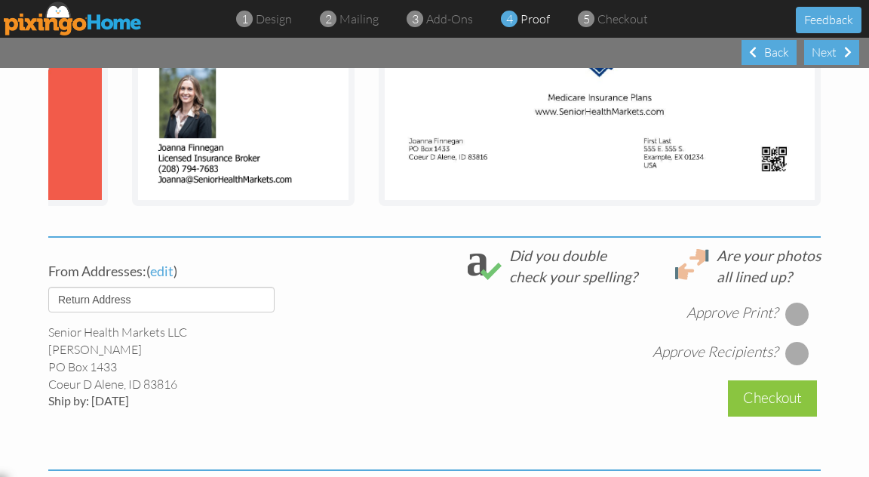
click at [803, 309] on div at bounding box center [798, 314] width 24 height 24
click at [791, 355] on div at bounding box center [798, 353] width 24 height 24
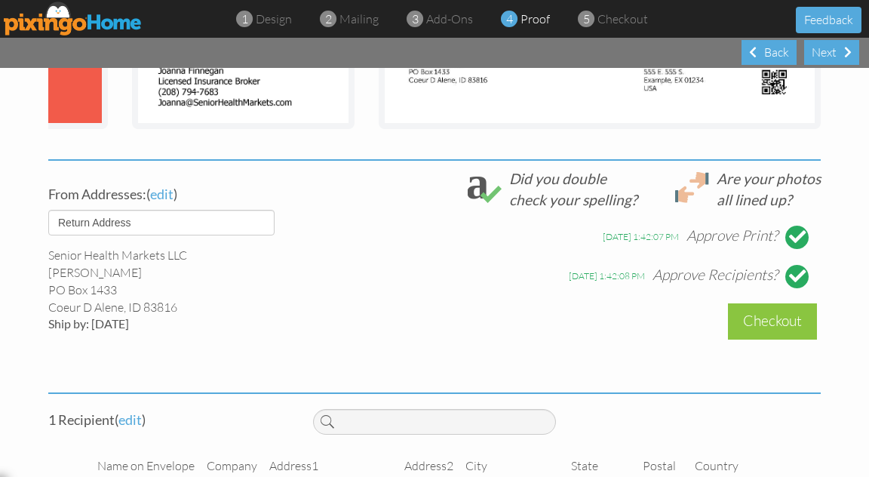
scroll to position [504, 0]
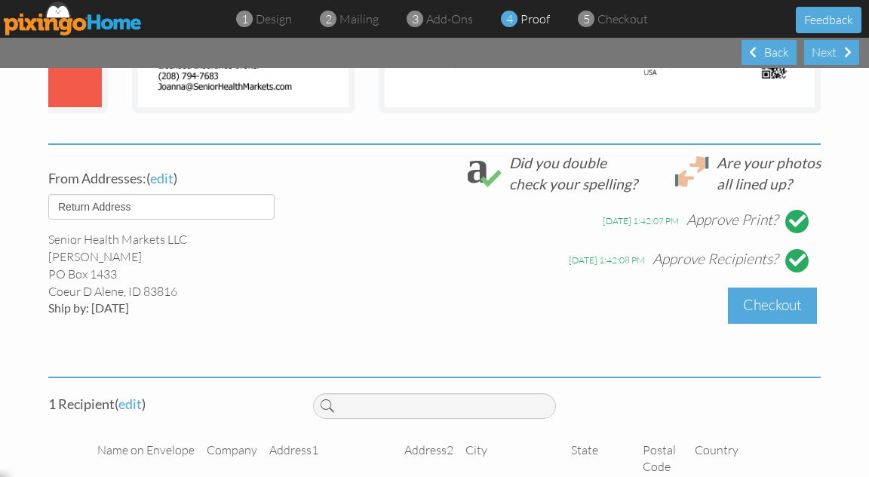
click at [758, 306] on div "Checkout" at bounding box center [772, 305] width 89 height 35
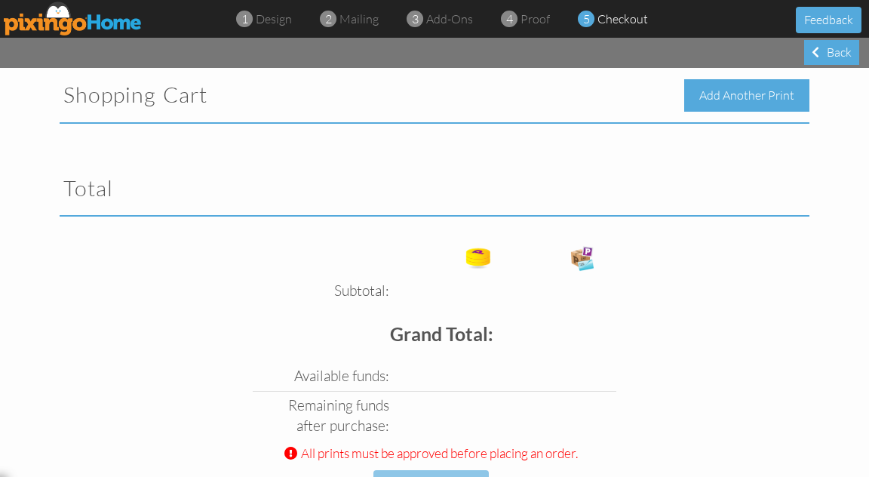
click at [743, 98] on div "Add Another Print" at bounding box center [747, 95] width 125 height 32
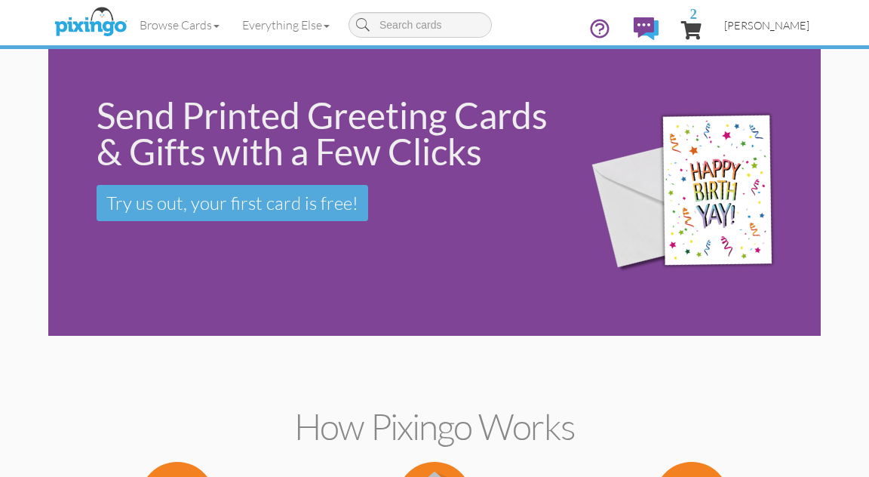
click at [752, 29] on span "[PERSON_NAME]" at bounding box center [767, 25] width 85 height 13
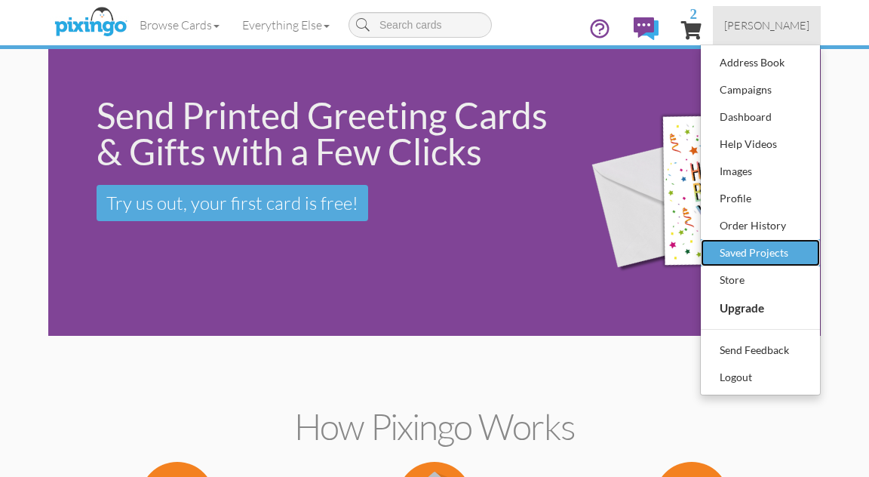
click at [745, 252] on div "Saved Projects" at bounding box center [760, 253] width 89 height 23
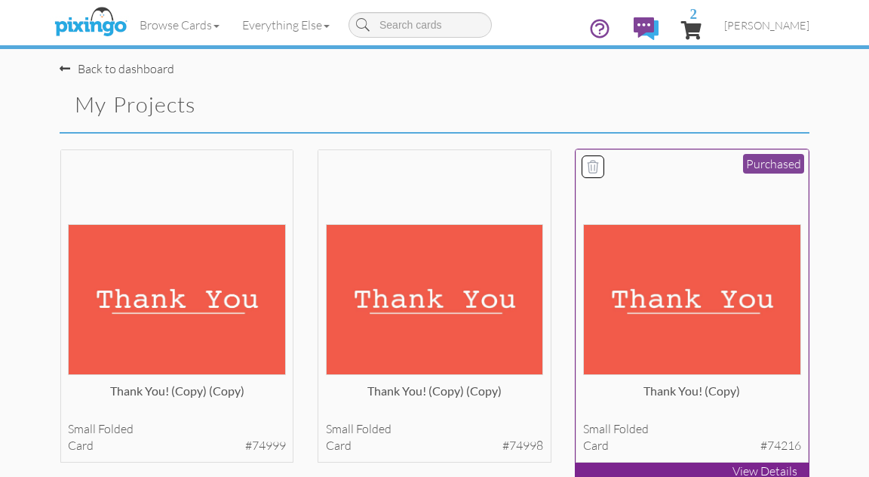
click at [651, 321] on img at bounding box center [692, 299] width 218 height 150
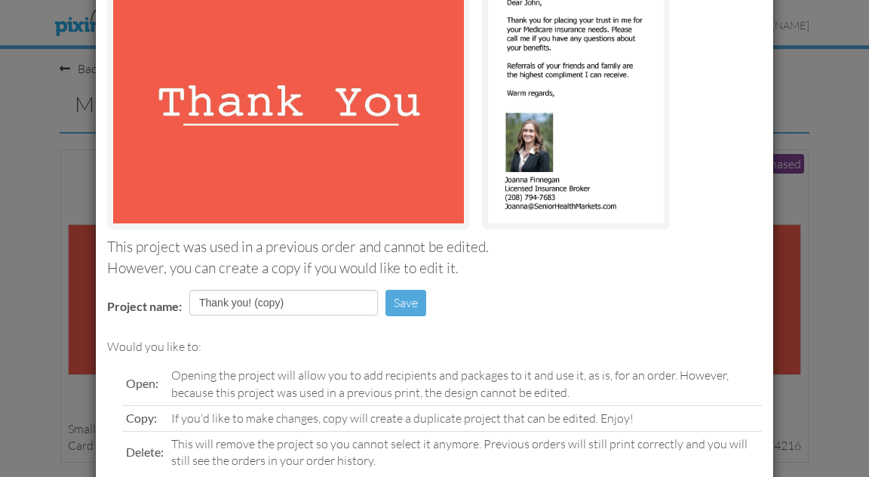
scroll to position [229, 0]
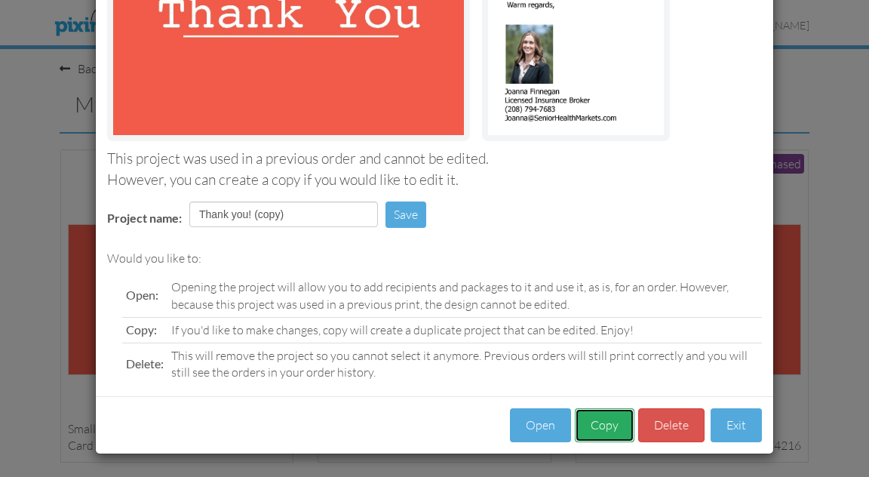
click at [608, 420] on button "Copy" at bounding box center [605, 425] width 60 height 34
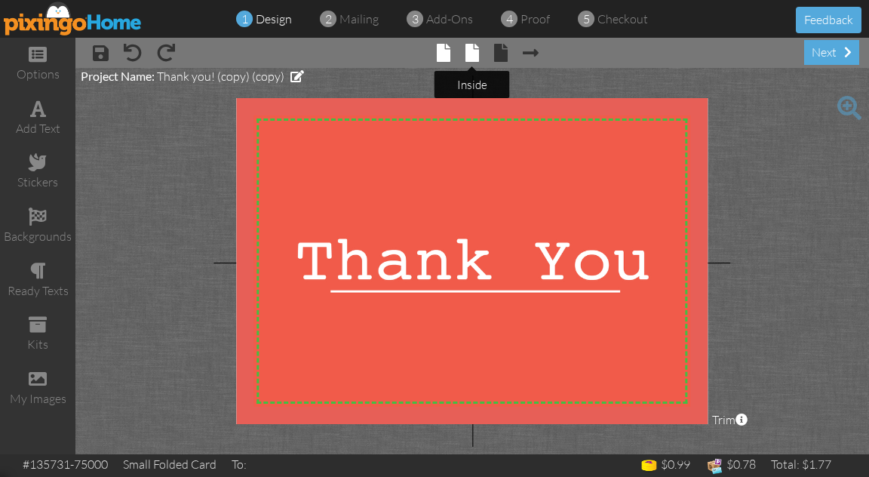
click at [474, 45] on span at bounding box center [473, 53] width 14 height 18
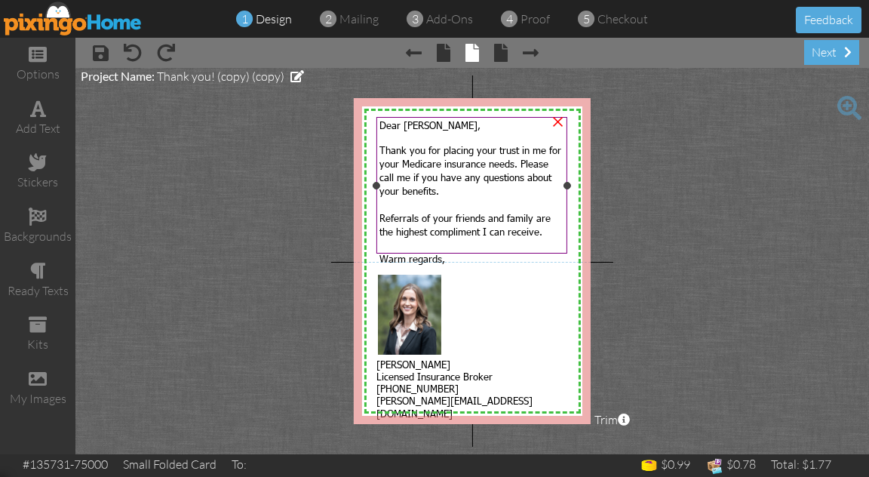
click at [414, 128] on span "Dear [PERSON_NAME]," at bounding box center [430, 125] width 101 height 12
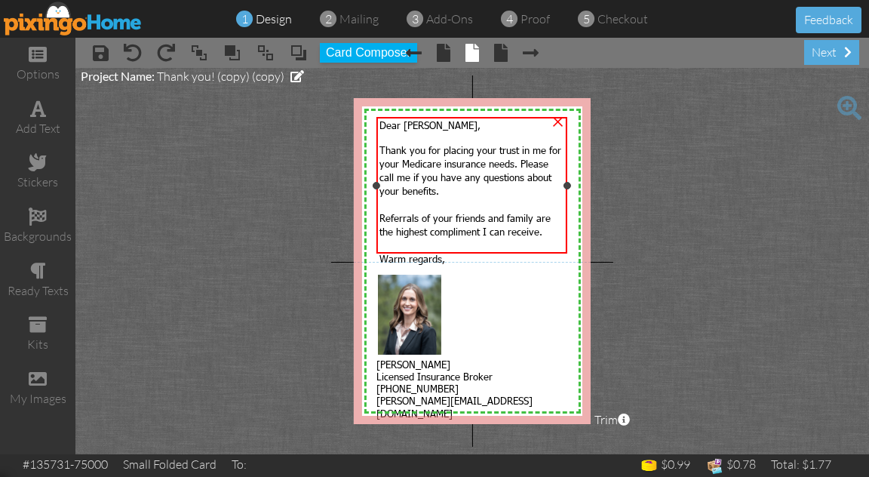
click at [415, 130] on span "Dear [PERSON_NAME]," at bounding box center [430, 125] width 101 height 12
click at [420, 128] on span "Dear [PERSON_NAME]," at bounding box center [430, 125] width 101 height 12
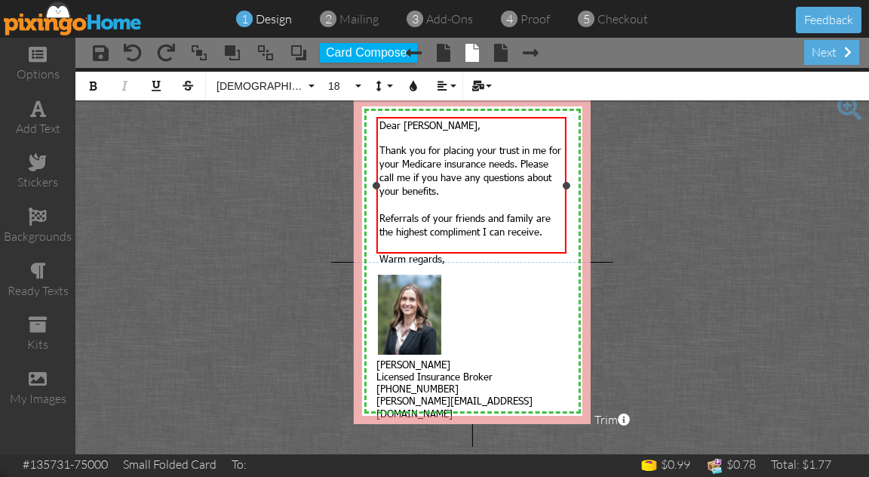
click at [422, 128] on span "Dear [PERSON_NAME]," at bounding box center [430, 125] width 101 height 12
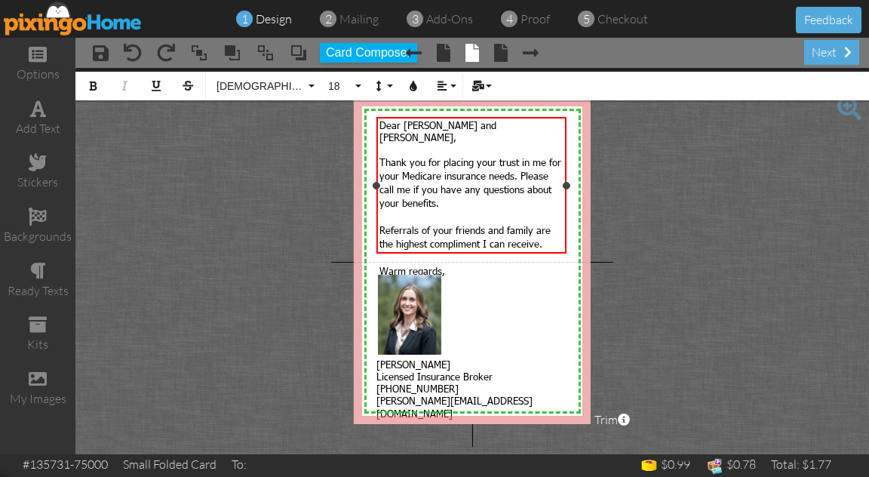
click at [445, 126] on span "Dear Ralph and Lynne," at bounding box center [438, 131] width 117 height 24
click at [98, 57] on span at bounding box center [101, 53] width 16 height 18
click at [503, 53] on span at bounding box center [501, 53] width 14 height 18
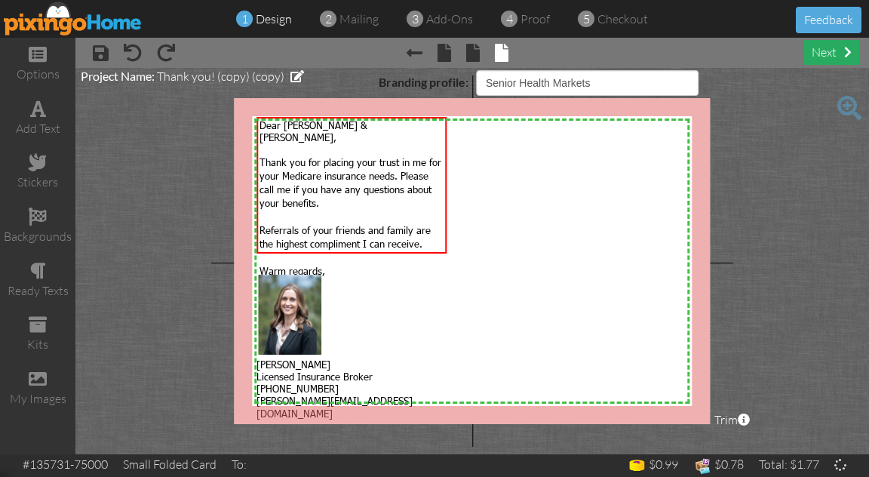
select select "object:1652"
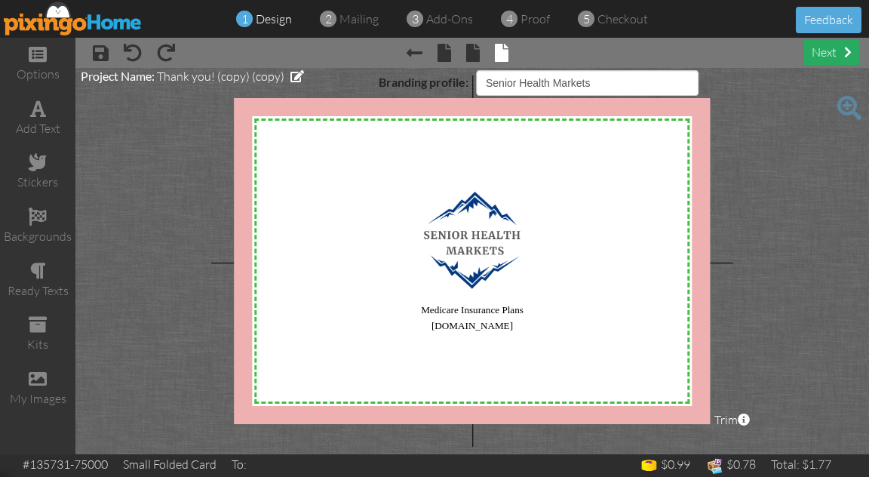
click at [834, 50] on div "next" at bounding box center [831, 52] width 55 height 25
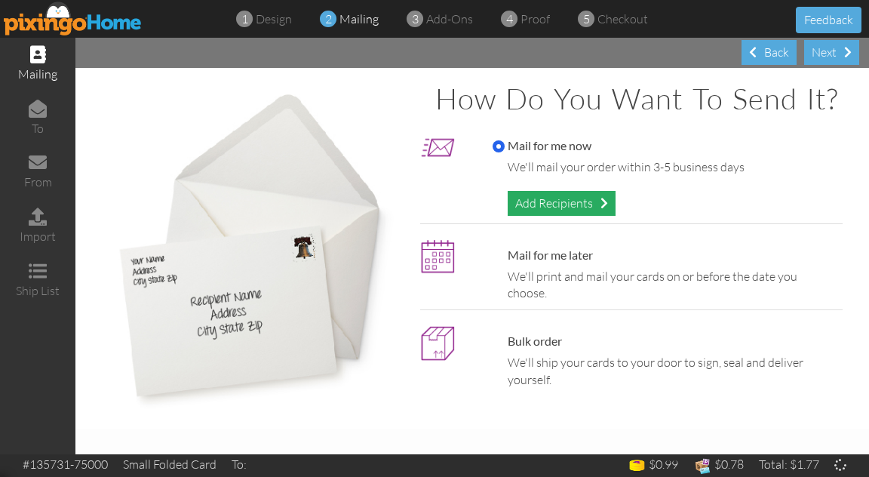
click at [540, 202] on div "Add Recipients" at bounding box center [562, 203] width 108 height 25
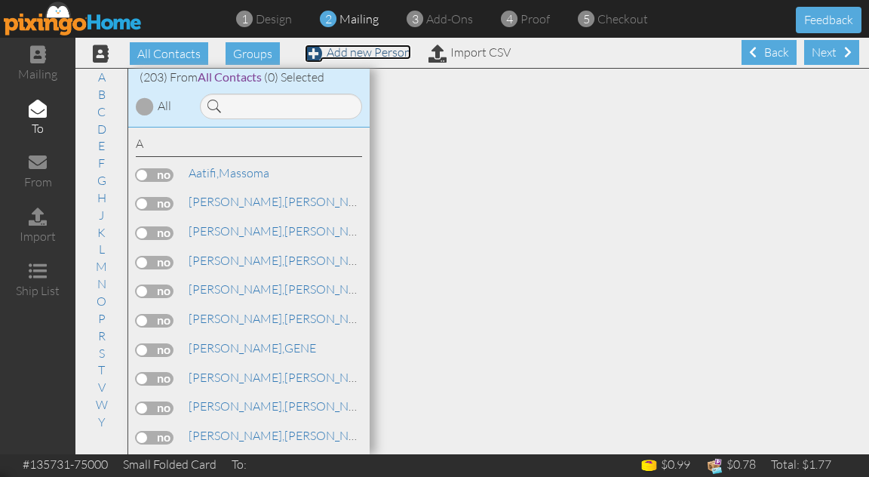
click at [381, 55] on link "Add new Person" at bounding box center [358, 52] width 106 height 15
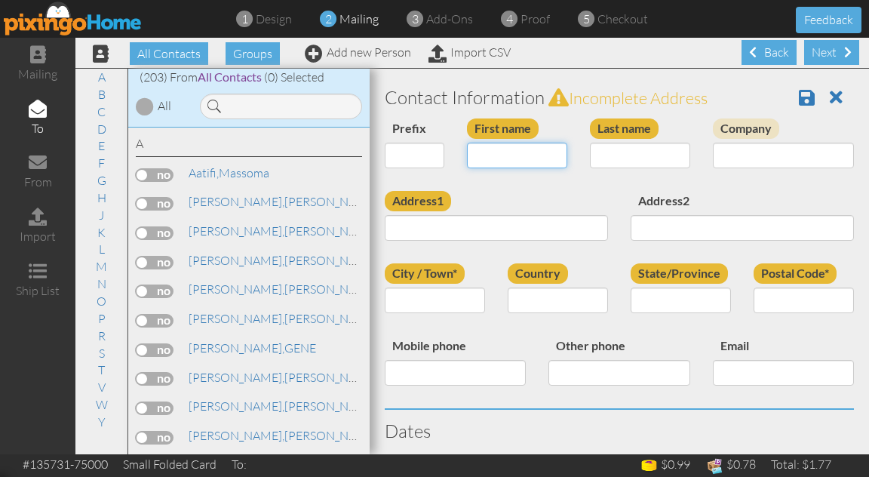
click at [488, 157] on input "First name" at bounding box center [517, 156] width 100 height 26
type input "Ralph"
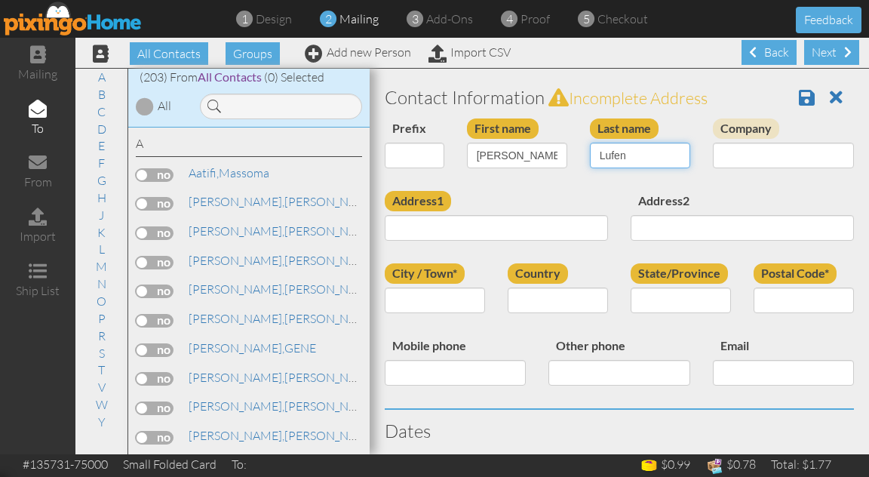
type input "Lufen"
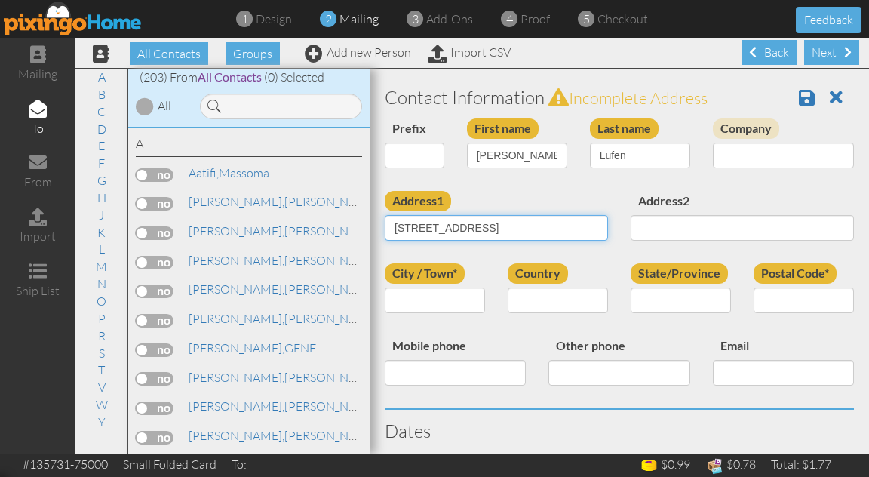
type input "372 E Sandmyrtle Ave"
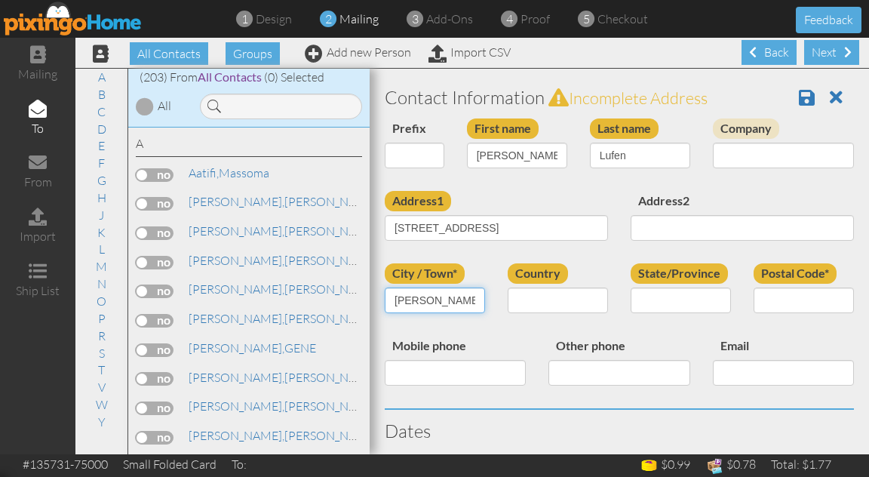
type input "Hayden"
select select "object:2190"
select select "object:2453"
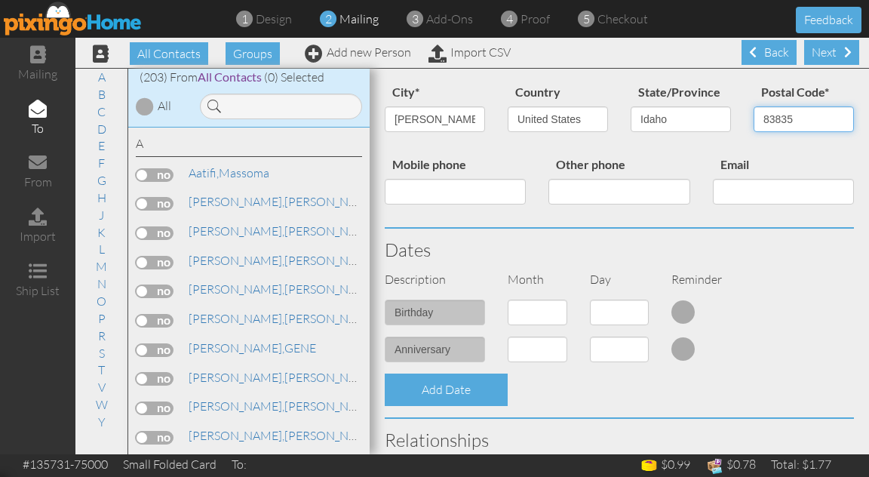
scroll to position [210, 0]
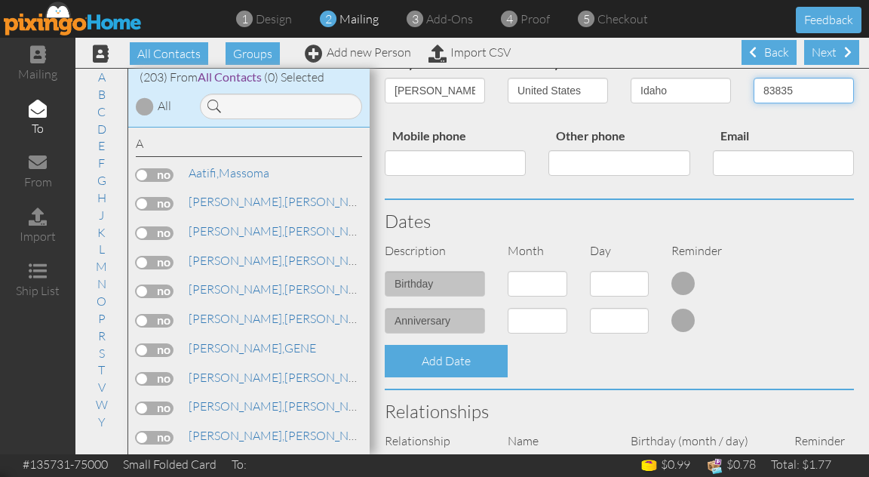
type input "83835"
click at [517, 289] on select "1 - [DATE] - [DATE] - [DATE] - [DATE] - [DATE] - [DATE] - [DATE] - [DATE] - [DA…" at bounding box center [538, 284] width 60 height 26
select select "object:2178"
click at [508, 271] on select "1 - [DATE] - [DATE] - [DATE] - [DATE] - [DATE] - [DATE] - [DATE] - [DATE] - [DA…" at bounding box center [538, 284] width 60 height 26
click at [598, 285] on select "1 2 3 4 5 6 7 8 9 10 11 12 13 14 15 16 17 18 19 20 21 22 23 24 25 26 27 28 29 3…" at bounding box center [620, 284] width 60 height 26
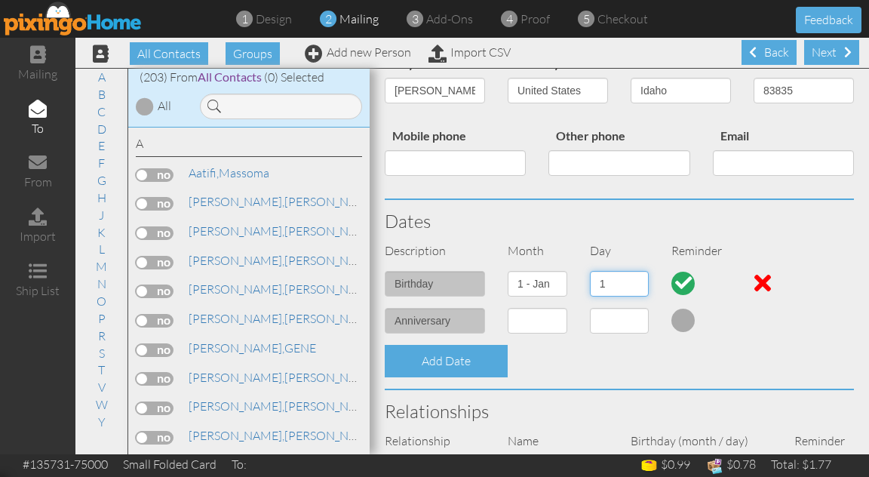
select select "number:21"
click at [590, 271] on select "1 2 3 4 5 6 7 8 9 10 11 12 13 14 15 16 17 18 19 20 21 22 23 24 25 26 27 28 29 3…" at bounding box center [620, 284] width 60 height 26
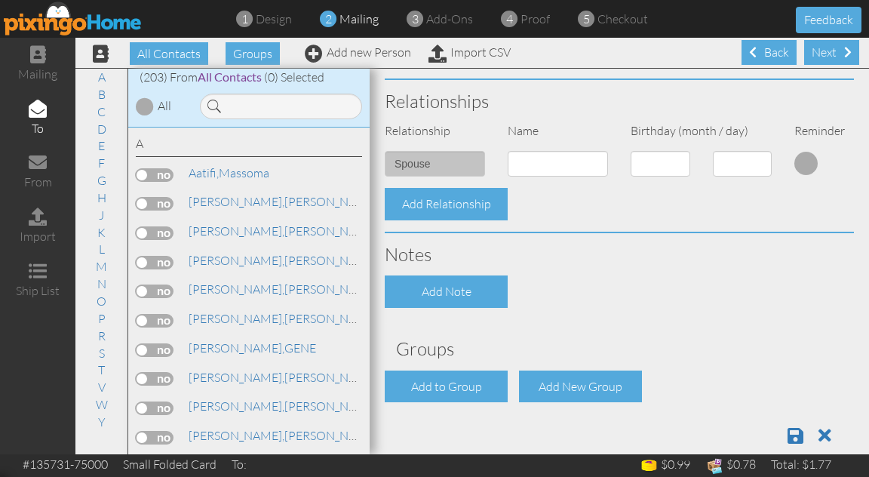
scroll to position [546, 0]
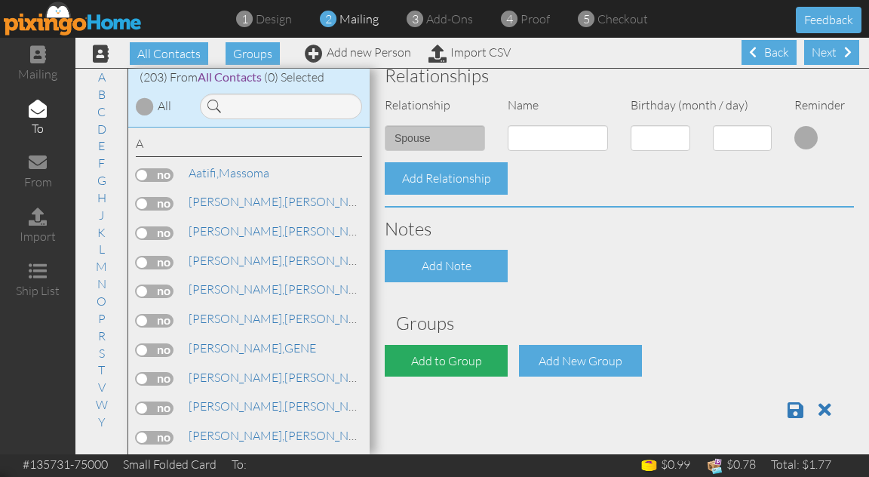
click at [457, 350] on div "Add to Group" at bounding box center [446, 361] width 123 height 32
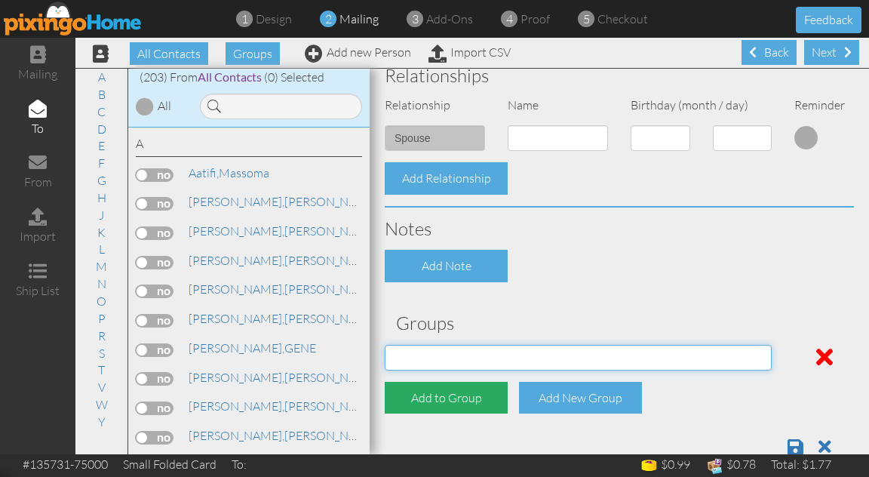
click at [457, 350] on select "AARP Med Supp ACA plan Aetna Client Anthem Client BC-ID CIGNA Med Sup Cigna Par…" at bounding box center [578, 358] width 387 height 26
select select "object:2500"
click at [385, 345] on select "AARP Med Supp ACA plan Aetna Client Anthem Client BC-ID CIGNA Med Sup Cigna Par…" at bounding box center [578, 358] width 387 height 26
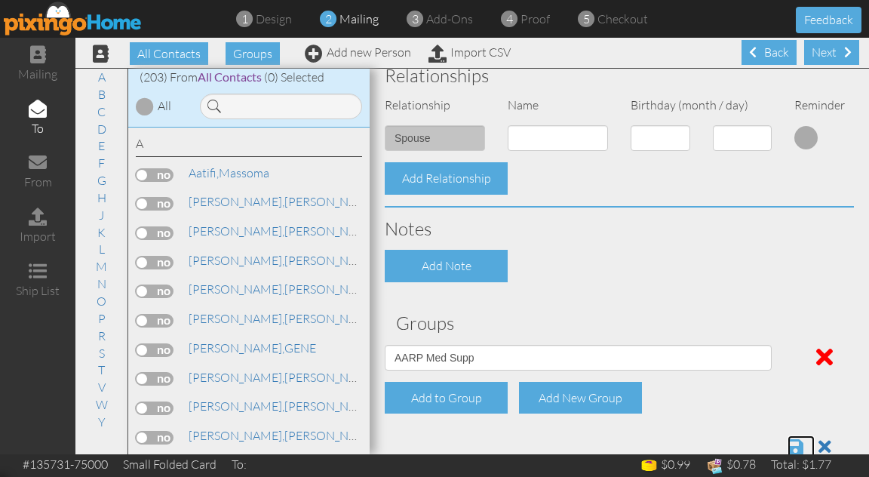
click at [796, 444] on span at bounding box center [796, 447] width 16 height 18
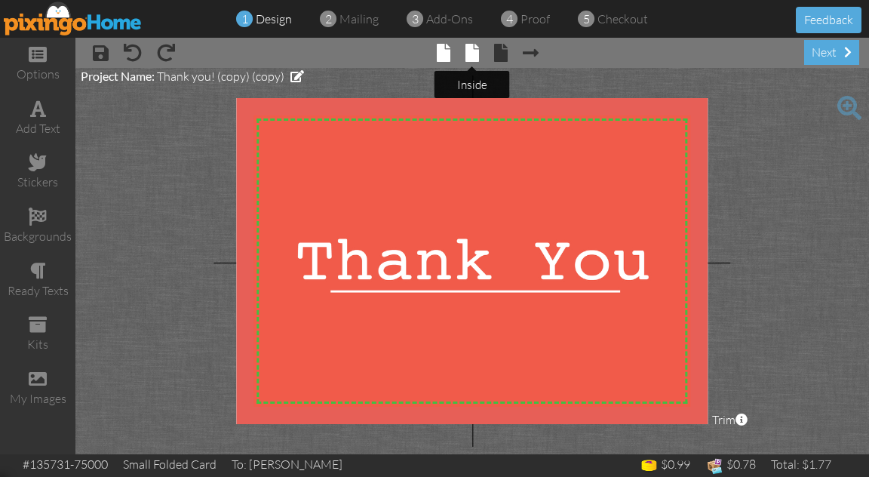
click at [474, 54] on span at bounding box center [473, 53] width 14 height 18
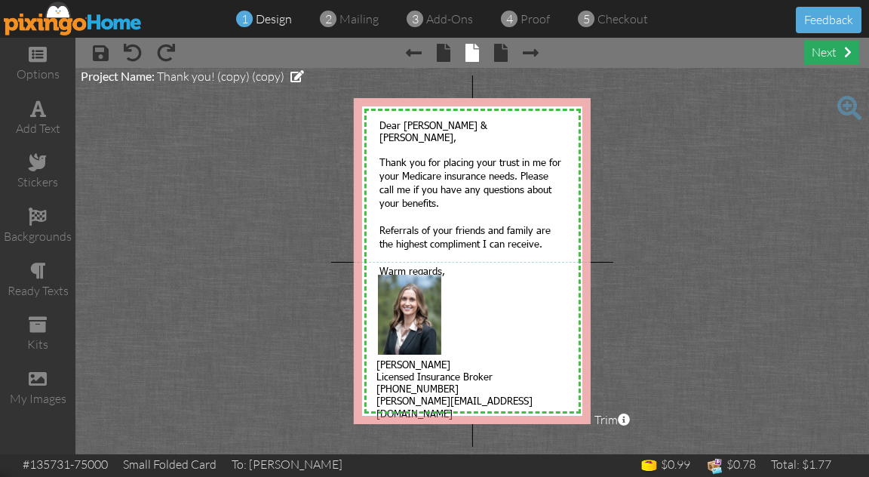
click at [830, 52] on div "next" at bounding box center [831, 52] width 55 height 25
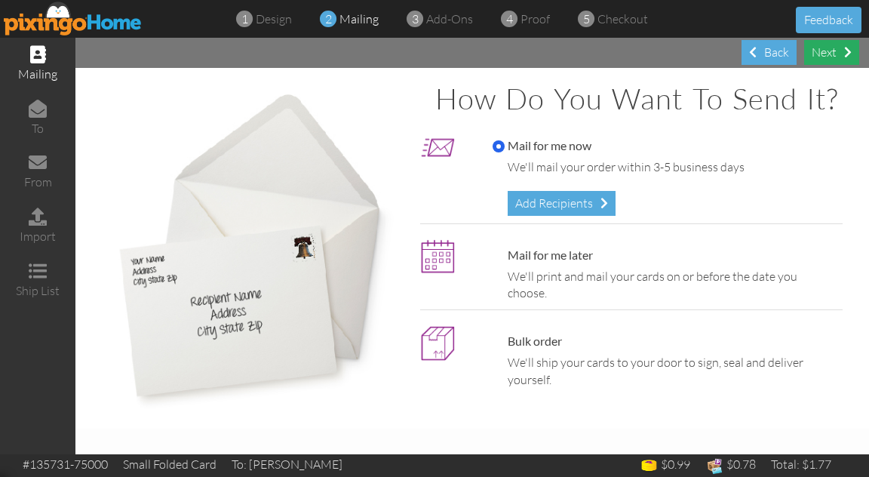
click at [811, 54] on div "Next" at bounding box center [831, 52] width 55 height 25
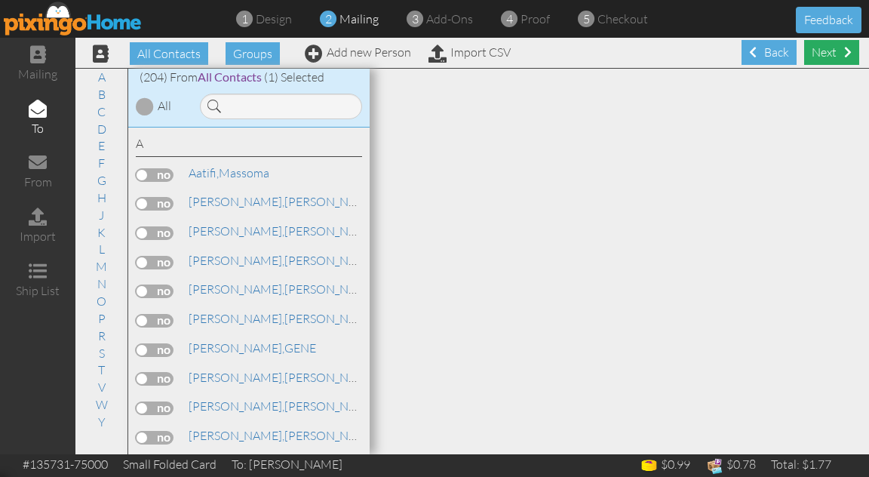
click at [811, 54] on div "Next" at bounding box center [831, 52] width 55 height 25
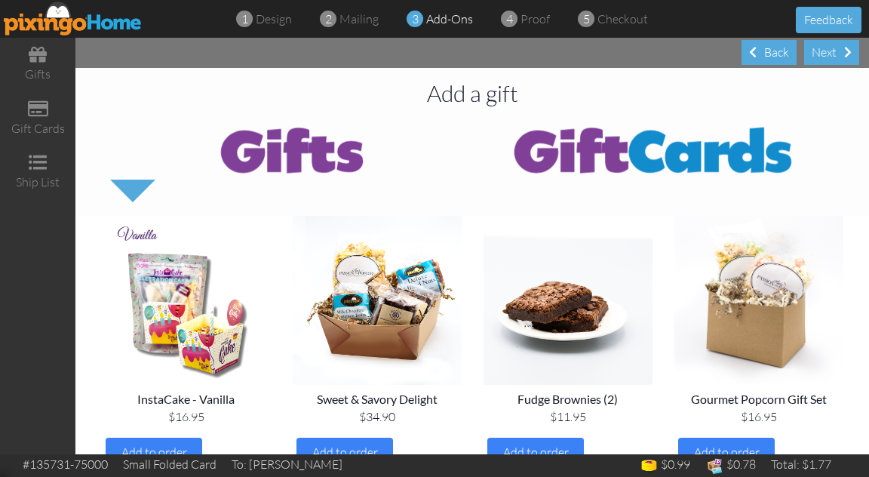
click at [811, 54] on div "Next" at bounding box center [831, 52] width 55 height 25
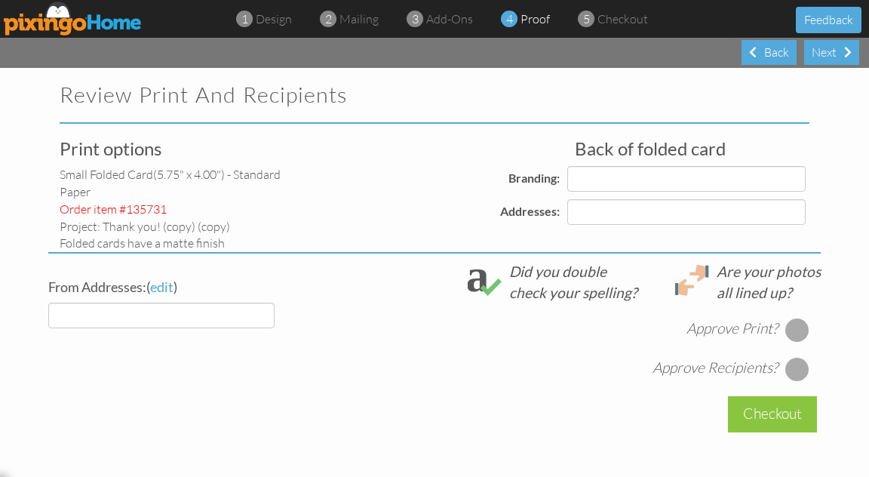
select select "object:964"
select select "object:971"
select select "object:968"
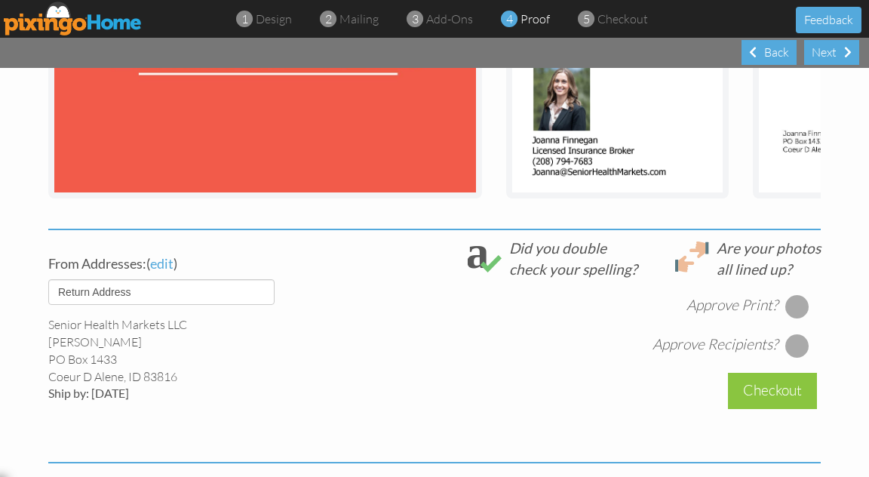
scroll to position [425, 0]
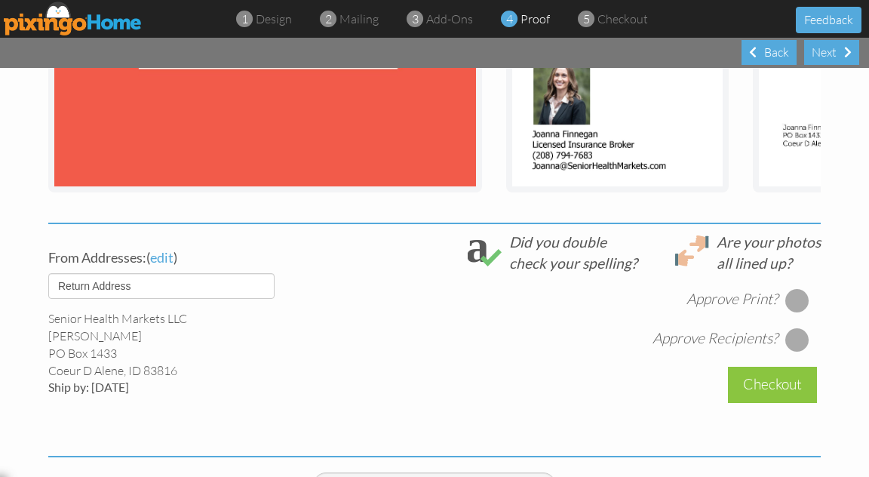
click at [798, 297] on div at bounding box center [798, 300] width 24 height 24
click at [792, 343] on div at bounding box center [798, 340] width 24 height 24
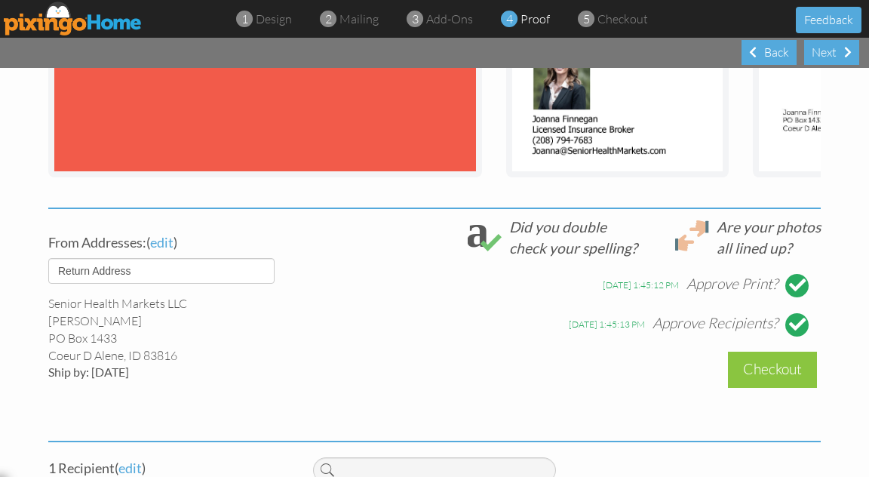
scroll to position [443, 0]
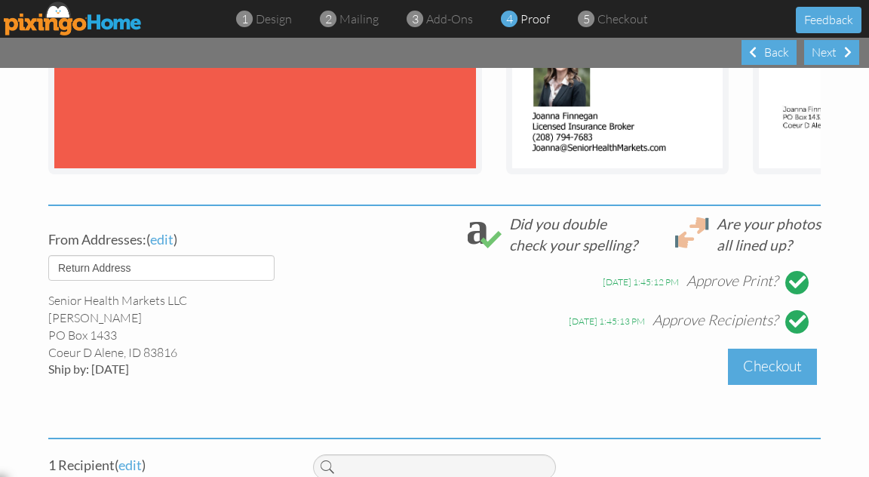
click at [783, 371] on div "Checkout" at bounding box center [772, 366] width 89 height 35
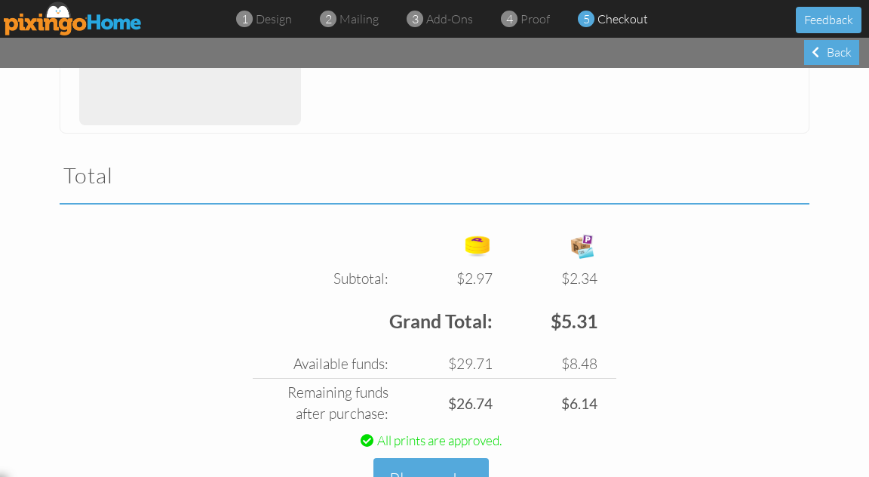
scroll to position [1321, 0]
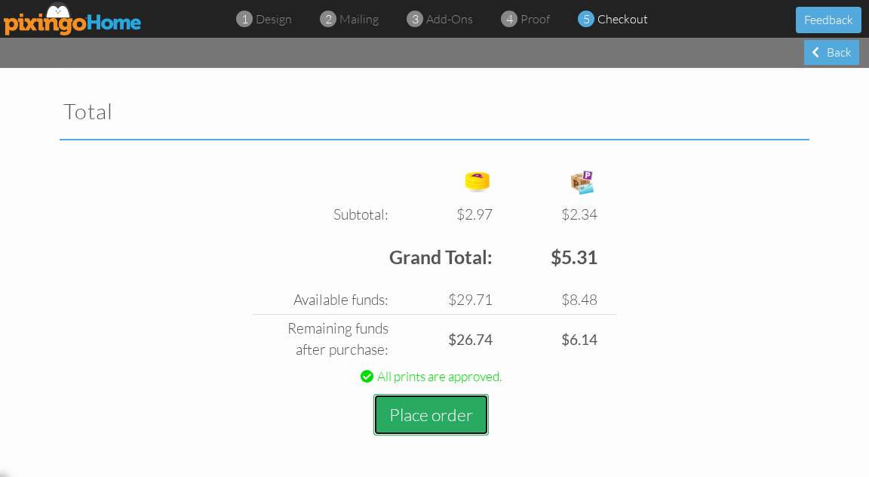
click at [431, 414] on button "Place order" at bounding box center [431, 415] width 115 height 42
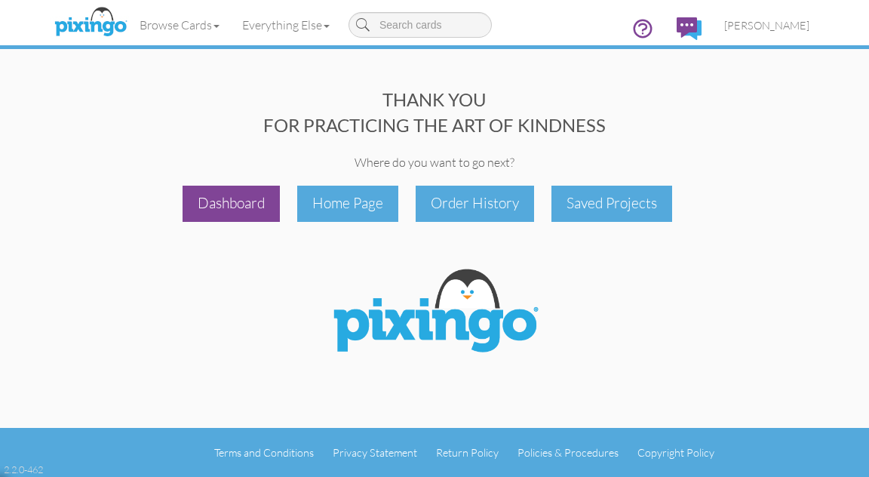
click at [235, 216] on div "Dashboard" at bounding box center [231, 203] width 97 height 35
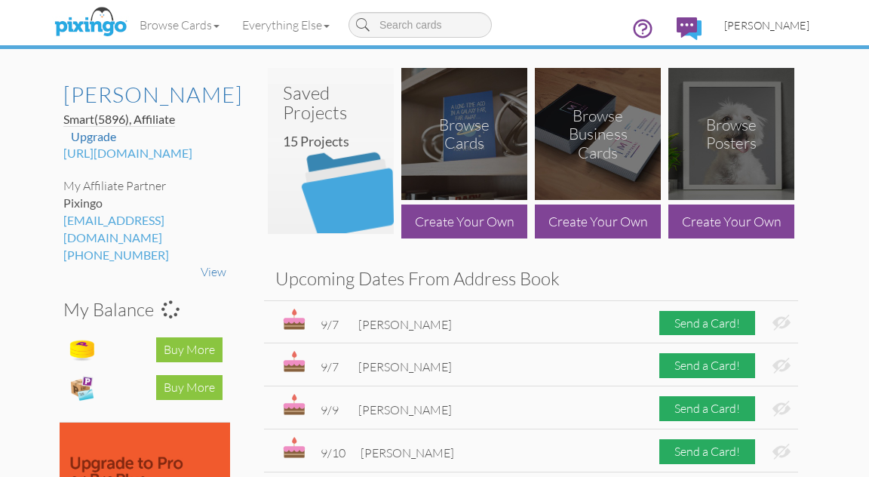
click at [764, 26] on span "[PERSON_NAME]" at bounding box center [767, 25] width 85 height 13
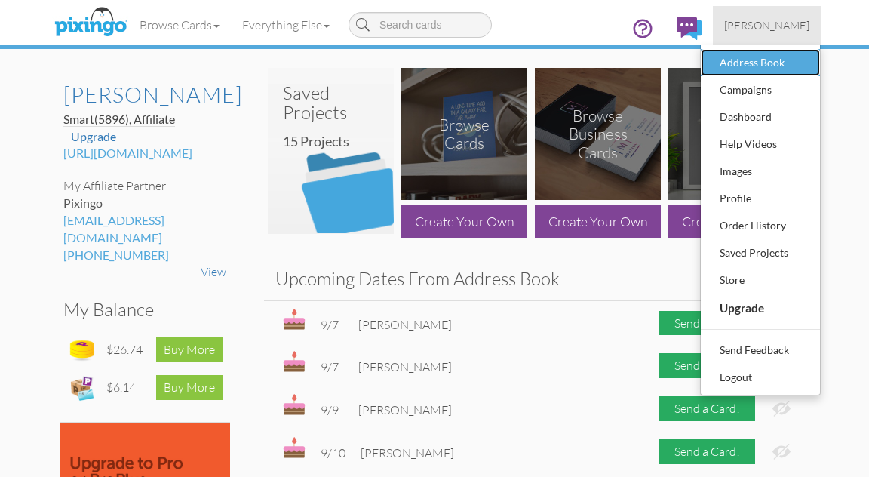
click at [758, 63] on div "Address Book" at bounding box center [760, 62] width 89 height 23
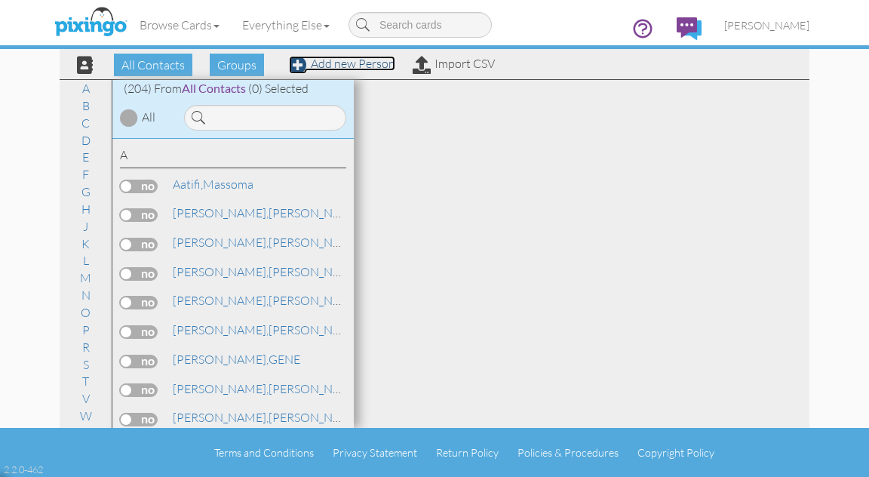
click at [365, 66] on link "Add new Person" at bounding box center [342, 63] width 106 height 15
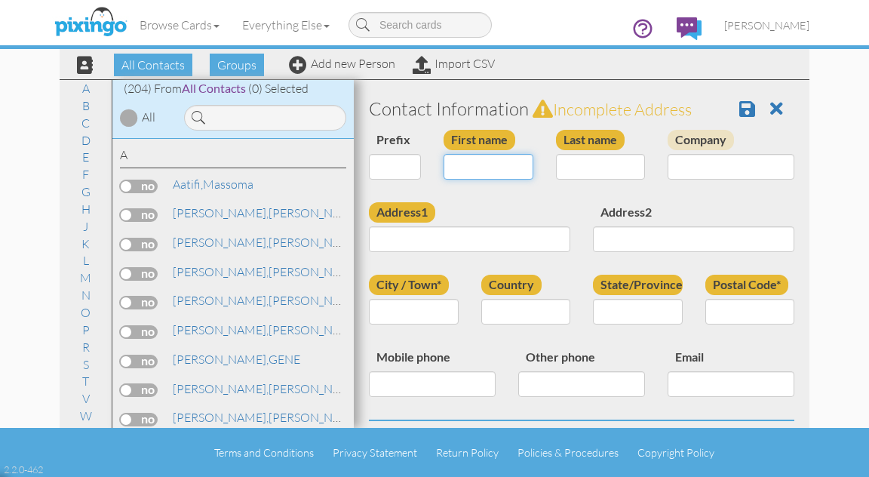
click at [458, 162] on input "First name" at bounding box center [489, 167] width 90 height 26
type input "R"
type input "Lynne"
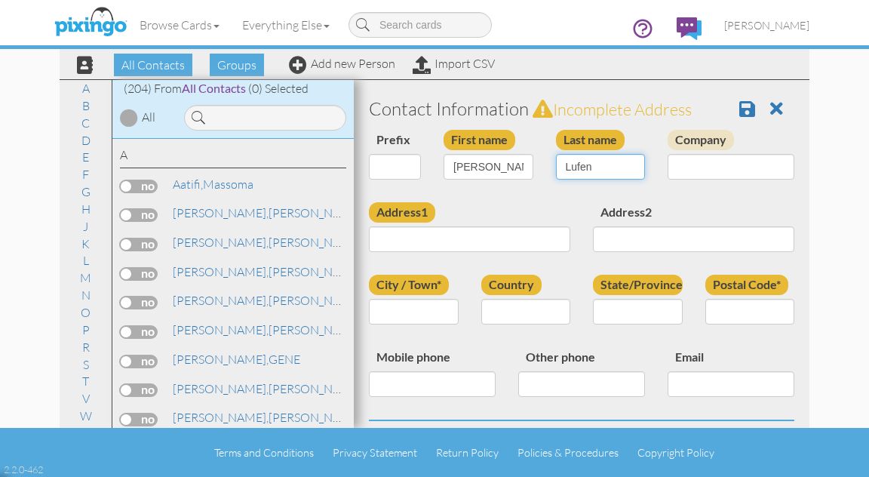
type input "Lufen"
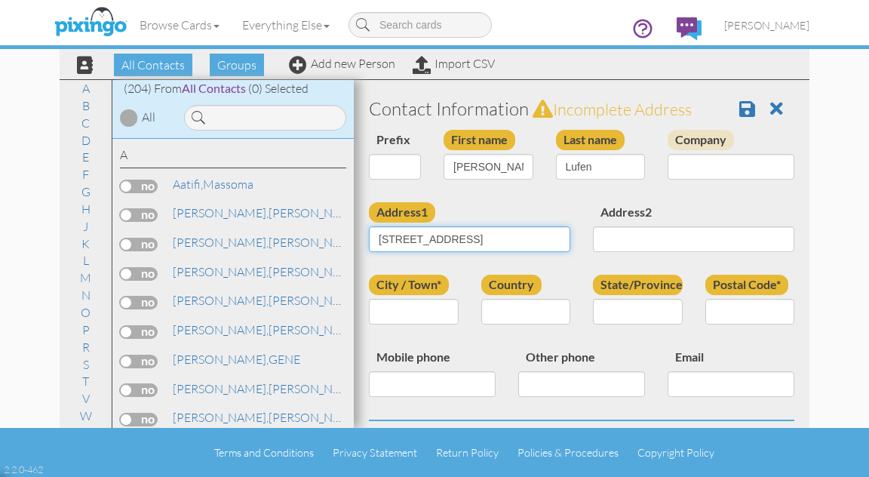
type input "372 E Sandmyrtle Ave"
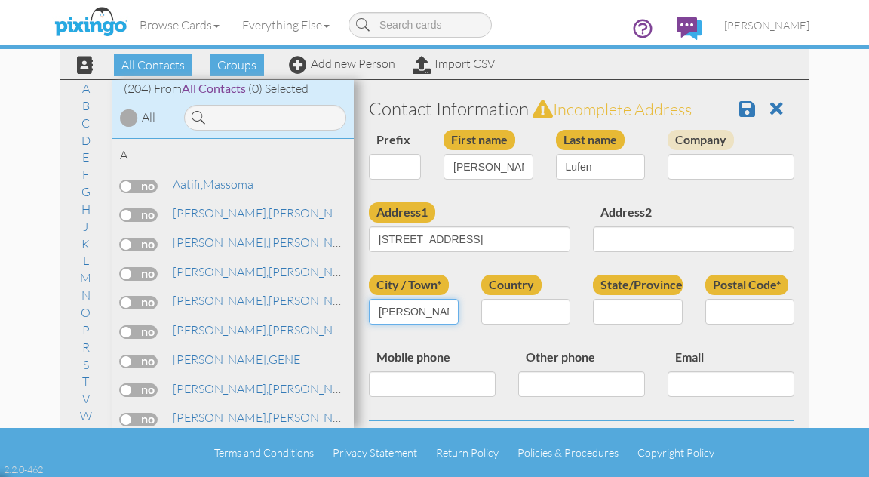
type input "Hayden"
select select "object:2219"
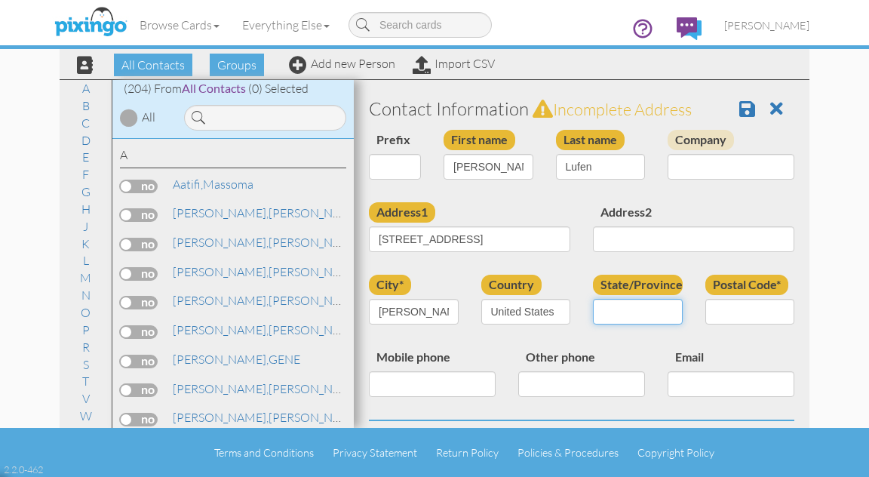
select select "object:2482"
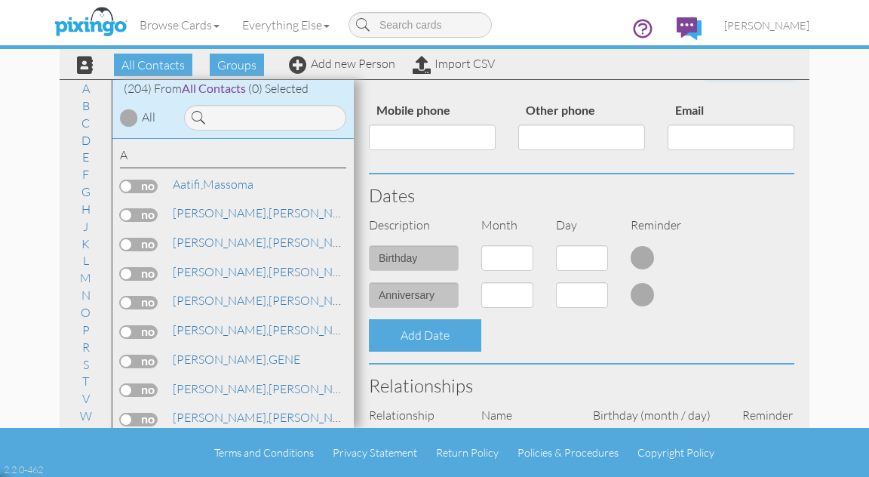
scroll to position [249, 0]
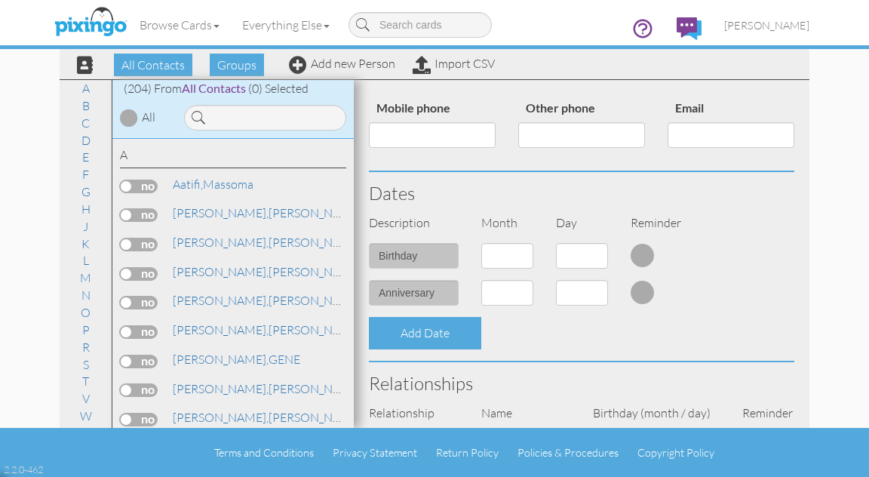
type input "83835"
click at [505, 257] on select "1 - [DATE] - [DATE] - [DATE] - [DATE] - [DATE] - [DATE] - [DATE] - [DATE] - [DA…" at bounding box center [507, 256] width 52 height 26
select select "object:2210"
click at [481, 243] on select "1 - [DATE] - [DATE] - [DATE] - [DATE] - [DATE] - [DATE] - [DATE] - [DATE] - [DA…" at bounding box center [507, 256] width 52 height 26
click at [565, 256] on select "1 2 3 4 5 6 7 8 9 10 11 12 13 14 15 16 17 18 19 20 21 22 23 24 25 26 27 28 29 30" at bounding box center [582, 256] width 52 height 26
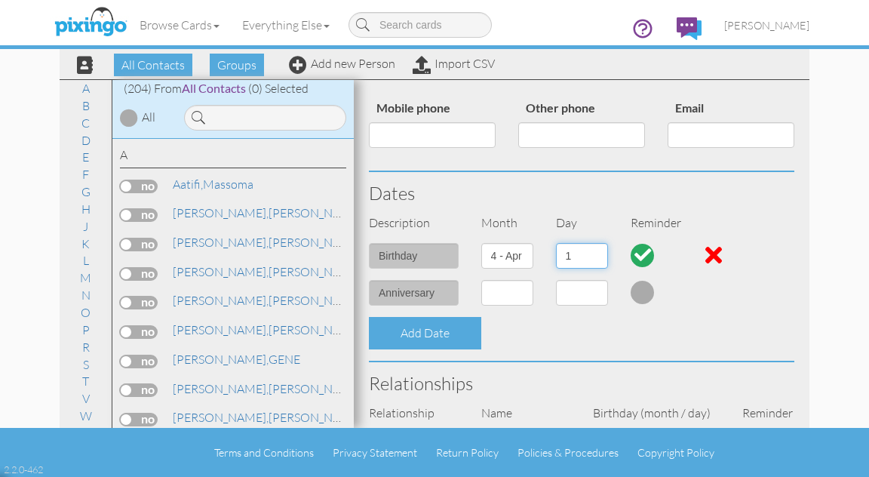
select select "number:12"
click at [556, 243] on select "1 2 3 4 5 6 7 8 9 10 11 12 13 14 15 16 17 18 19 20 21 22 23 24 25 26 27 28 29 30" at bounding box center [582, 256] width 52 height 26
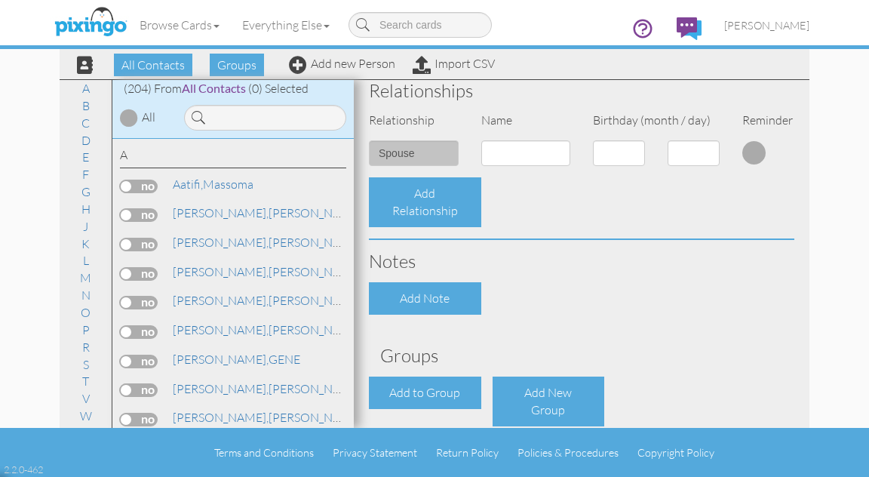
scroll to position [617, 0]
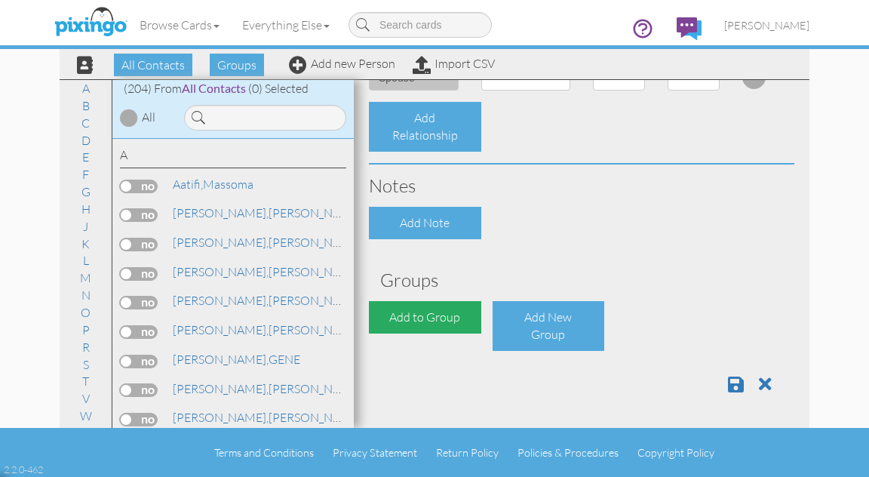
click at [422, 319] on div "Add to Group" at bounding box center [425, 317] width 112 height 32
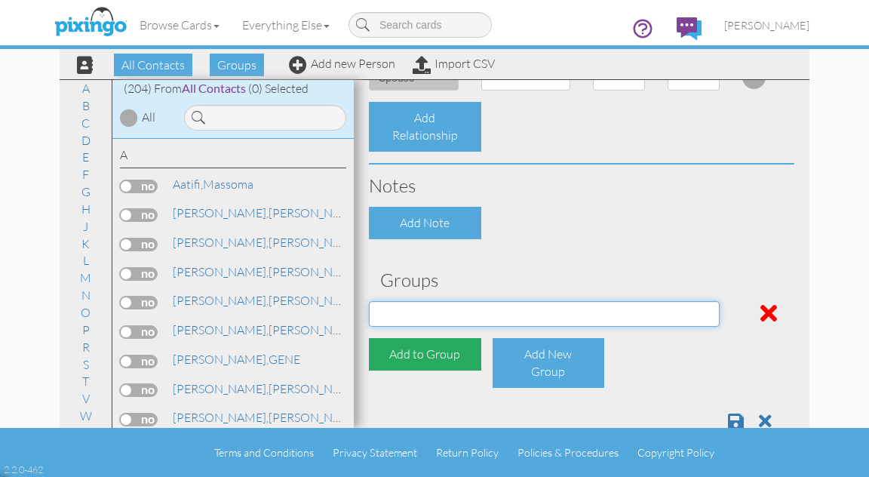
click at [422, 319] on select "AARP Med Supp ACA plan Aetna Client Anthem Client BC-ID CIGNA Med Sup Cigna Par…" at bounding box center [544, 314] width 351 height 26
select select "object:2529"
click at [369, 301] on select "AARP Med Supp ACA plan Aetna Client Anthem Client BC-ID CIGNA Med Sup Cigna Par…" at bounding box center [544, 314] width 351 height 26
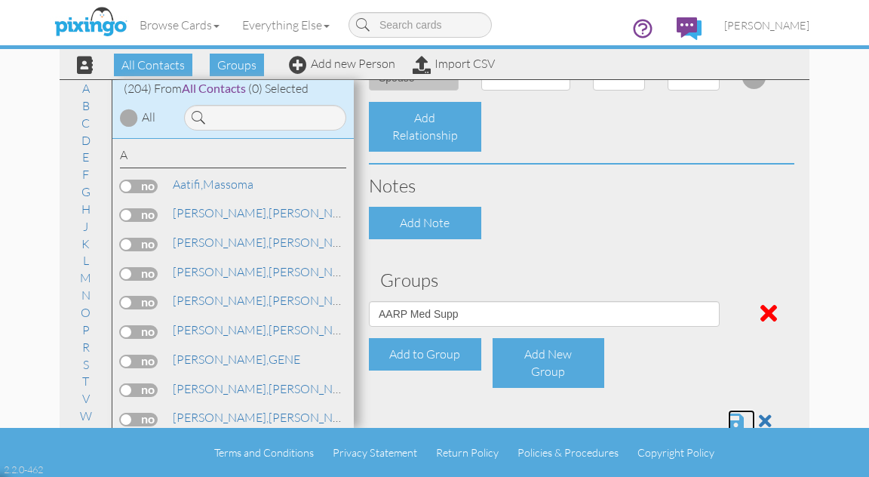
click at [736, 420] on span at bounding box center [736, 421] width 16 height 18
